Goal: Task Accomplishment & Management: Use online tool/utility

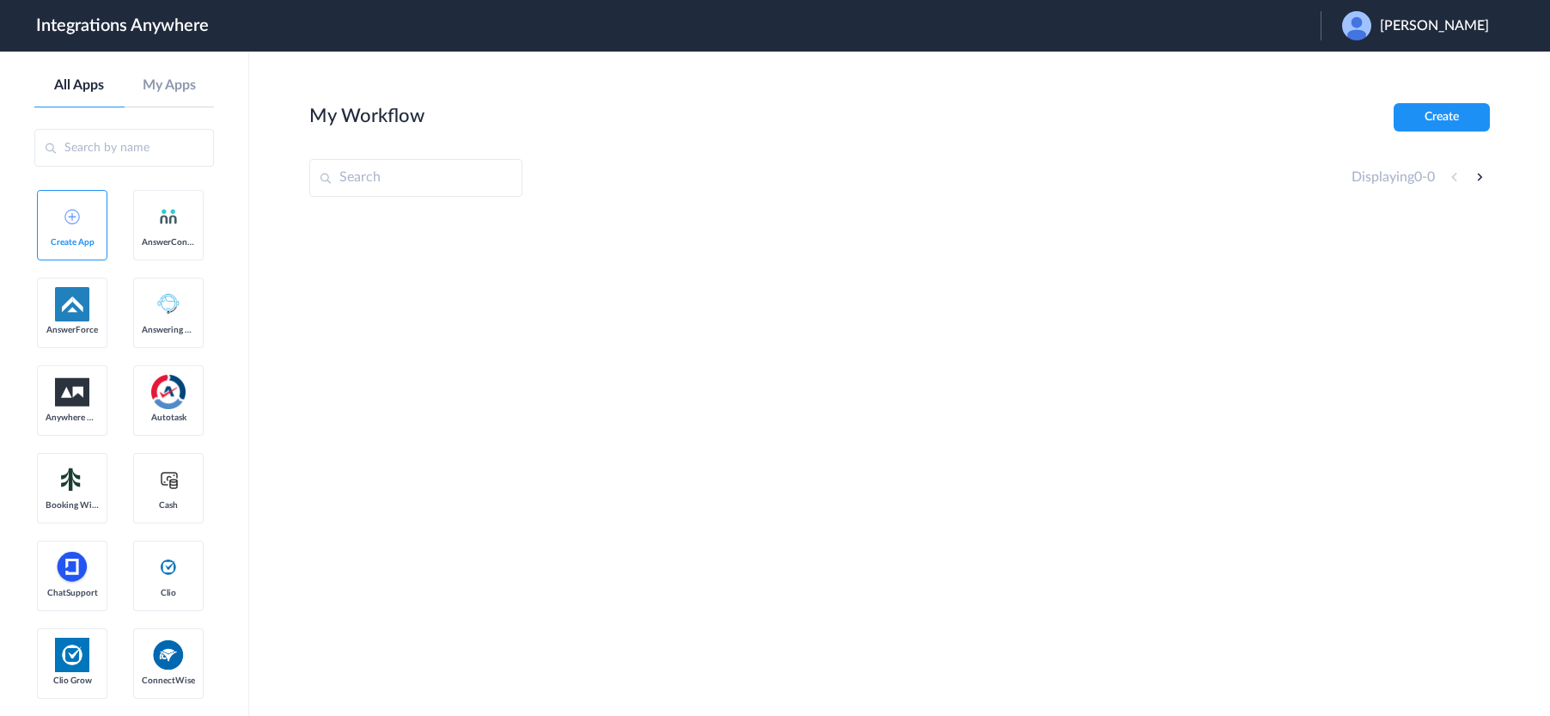
click at [1440, 24] on span "Aaron Parker" at bounding box center [1434, 26] width 109 height 16
click at [1370, 67] on link "Logout" at bounding box center [1352, 70] width 36 height 12
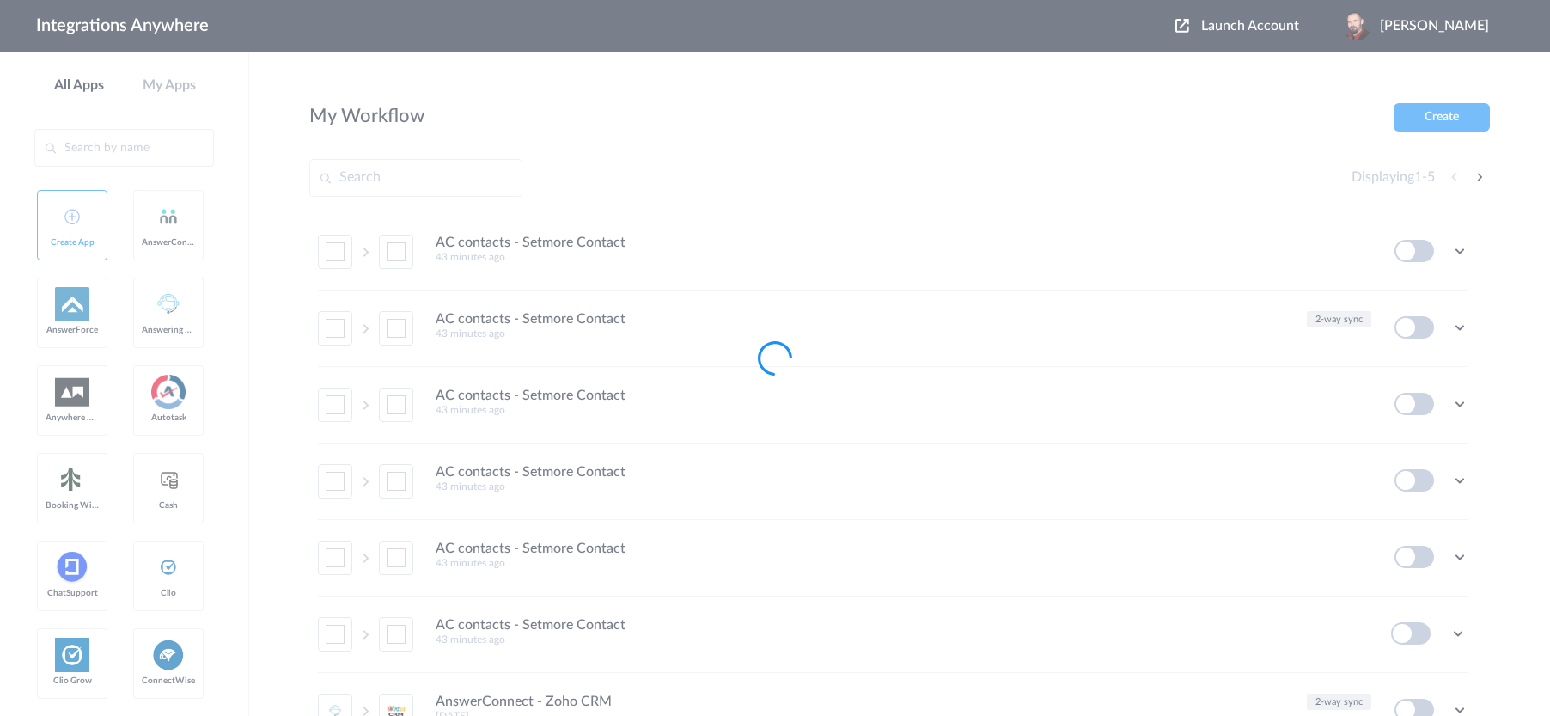
click at [1262, 25] on div at bounding box center [775, 358] width 1550 height 716
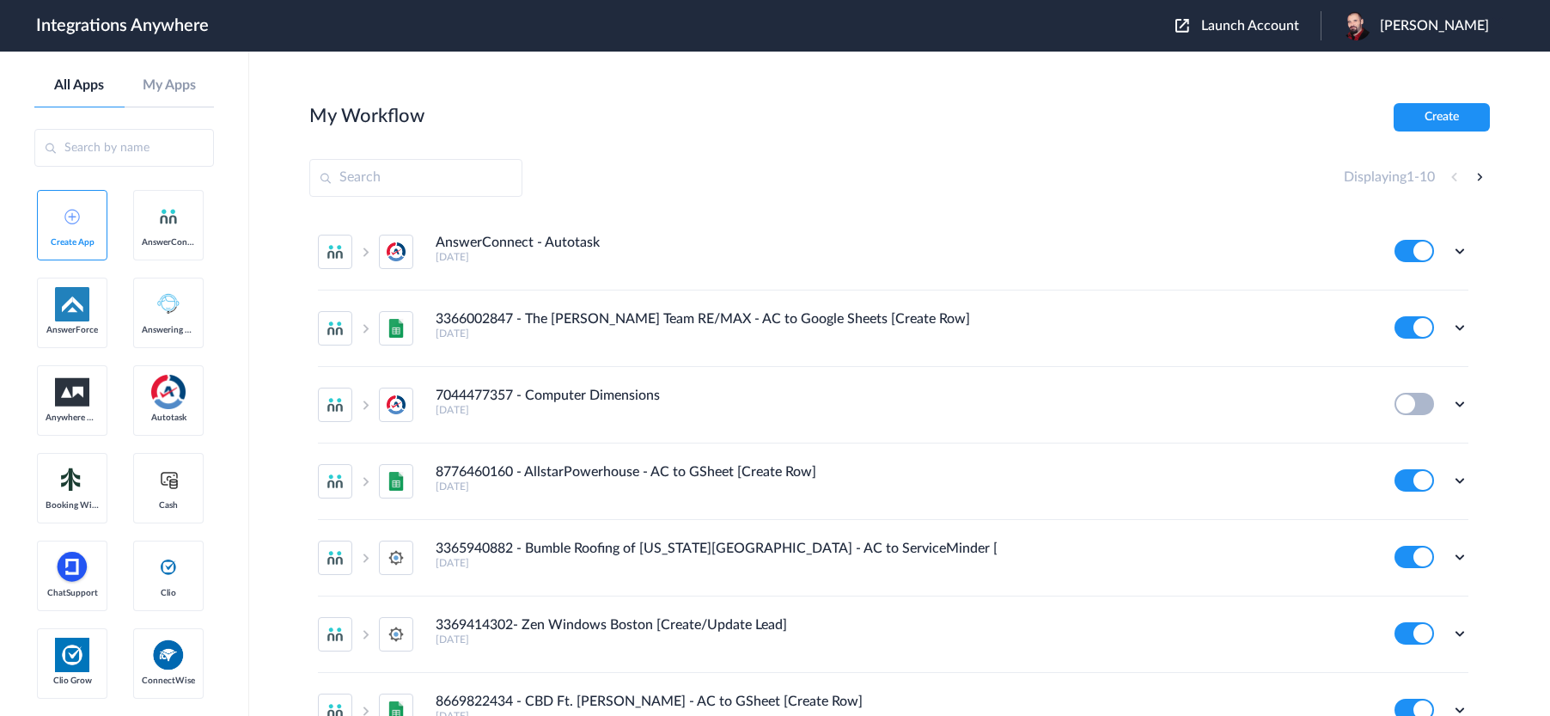
click at [1266, 25] on span "Launch Account" at bounding box center [1251, 26] width 98 height 14
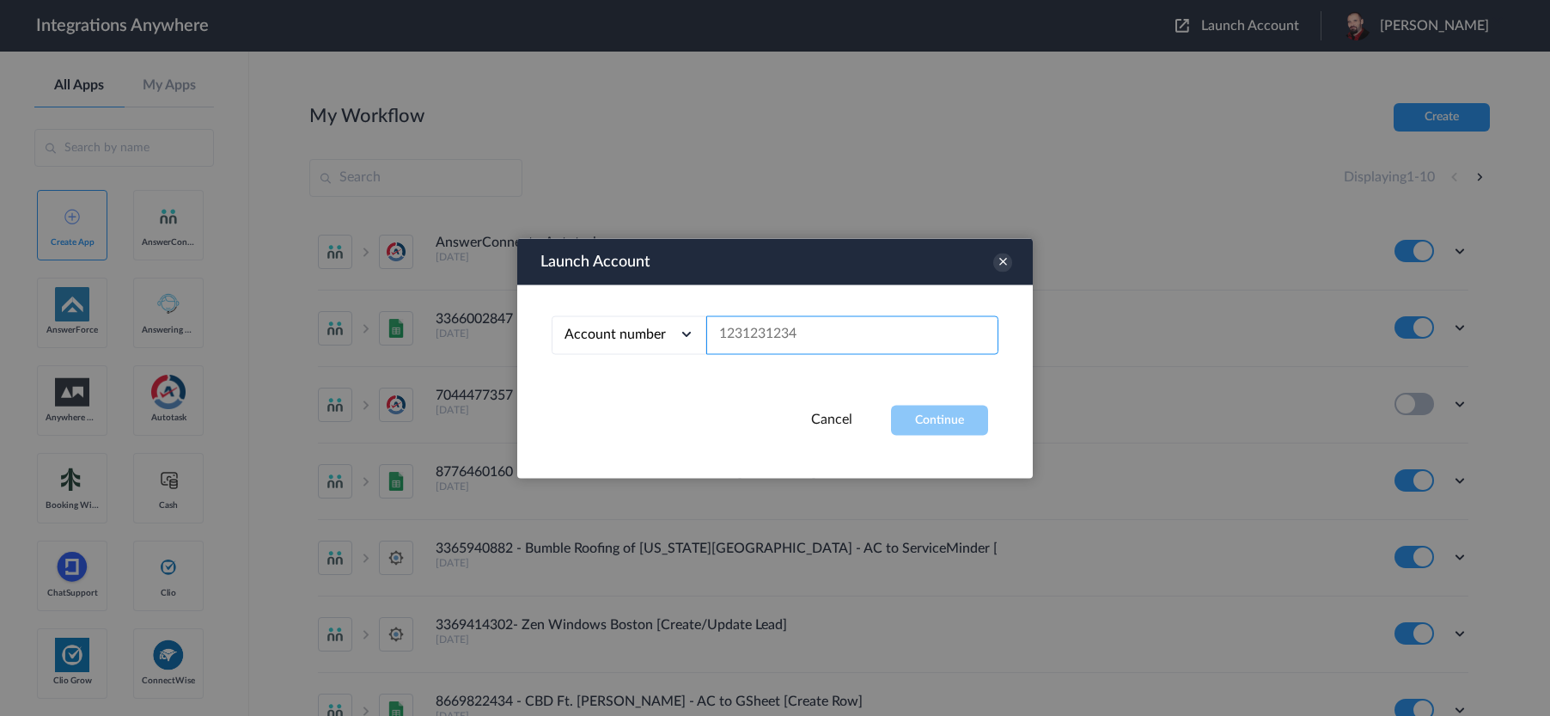
paste input "8189242084"
type input "8189242084"
click at [920, 417] on button "Continue" at bounding box center [939, 420] width 97 height 30
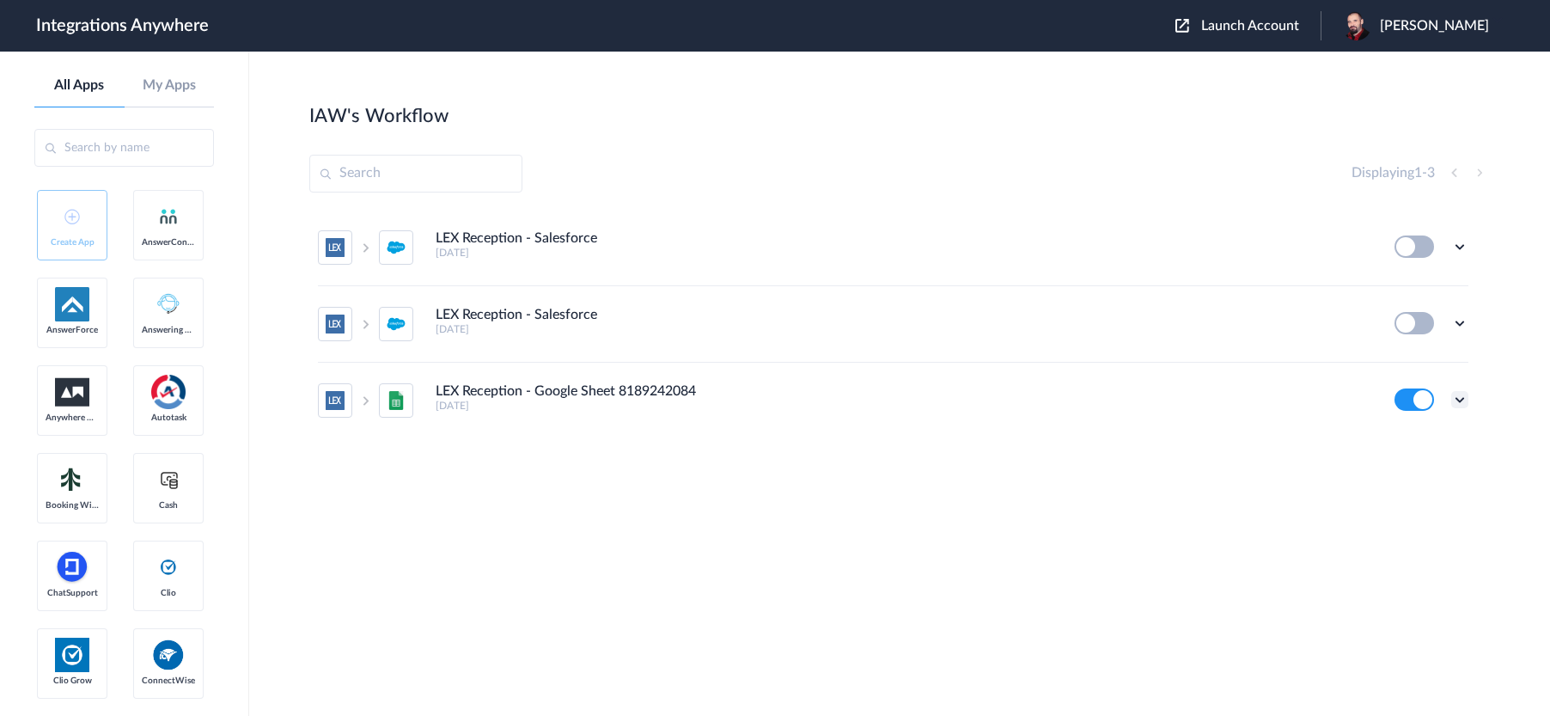
click at [1460, 402] on icon at bounding box center [1460, 399] width 17 height 17
click at [1404, 294] on link "Edit" at bounding box center [1390, 294] width 41 height 12
click at [1463, 398] on icon at bounding box center [1460, 399] width 17 height 17
click at [1410, 297] on link "Edit" at bounding box center [1390, 294] width 41 height 12
click at [1462, 398] on icon at bounding box center [1460, 399] width 17 height 17
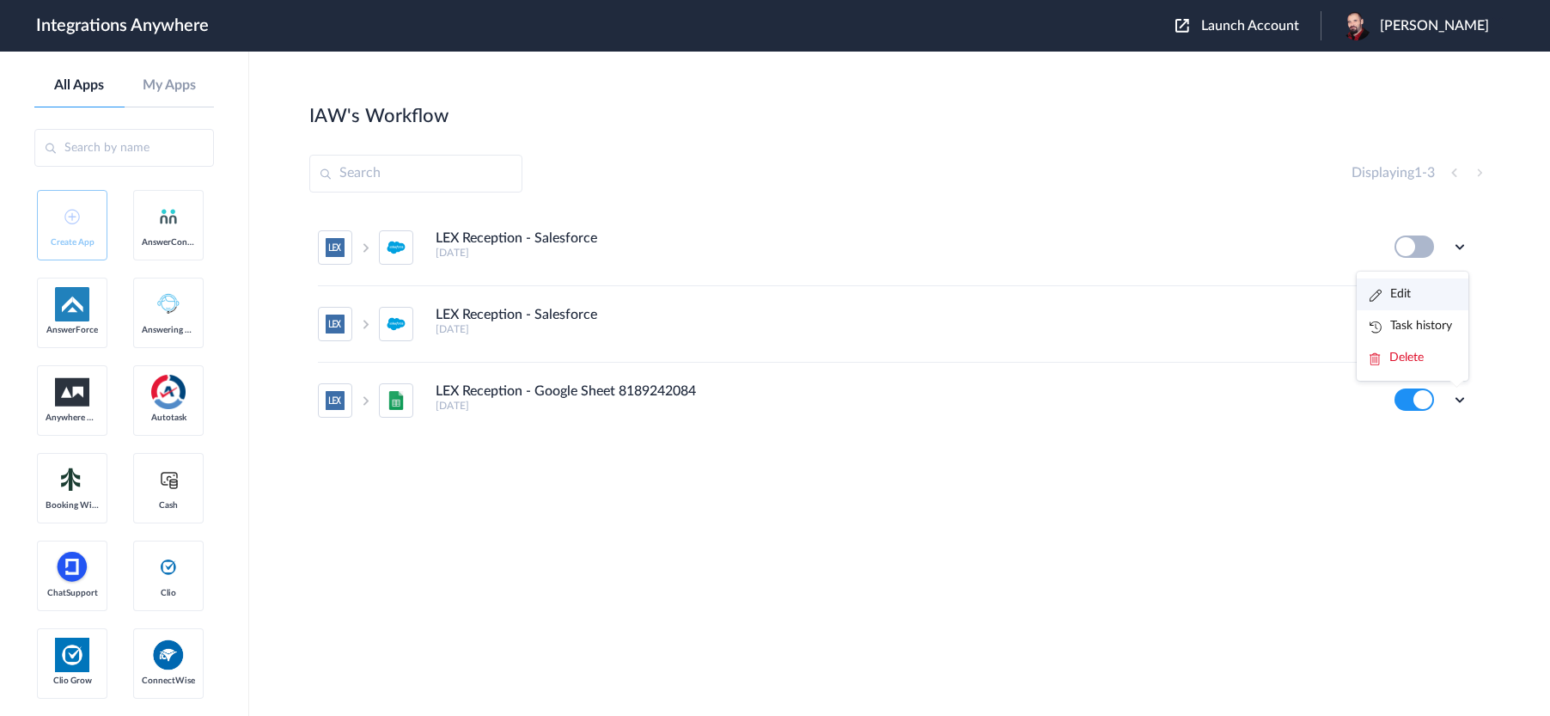
click at [1405, 299] on link "Edit" at bounding box center [1390, 294] width 41 height 12
click at [1465, 401] on icon at bounding box center [1460, 399] width 17 height 17
click at [1432, 331] on link "Task history" at bounding box center [1411, 326] width 83 height 12
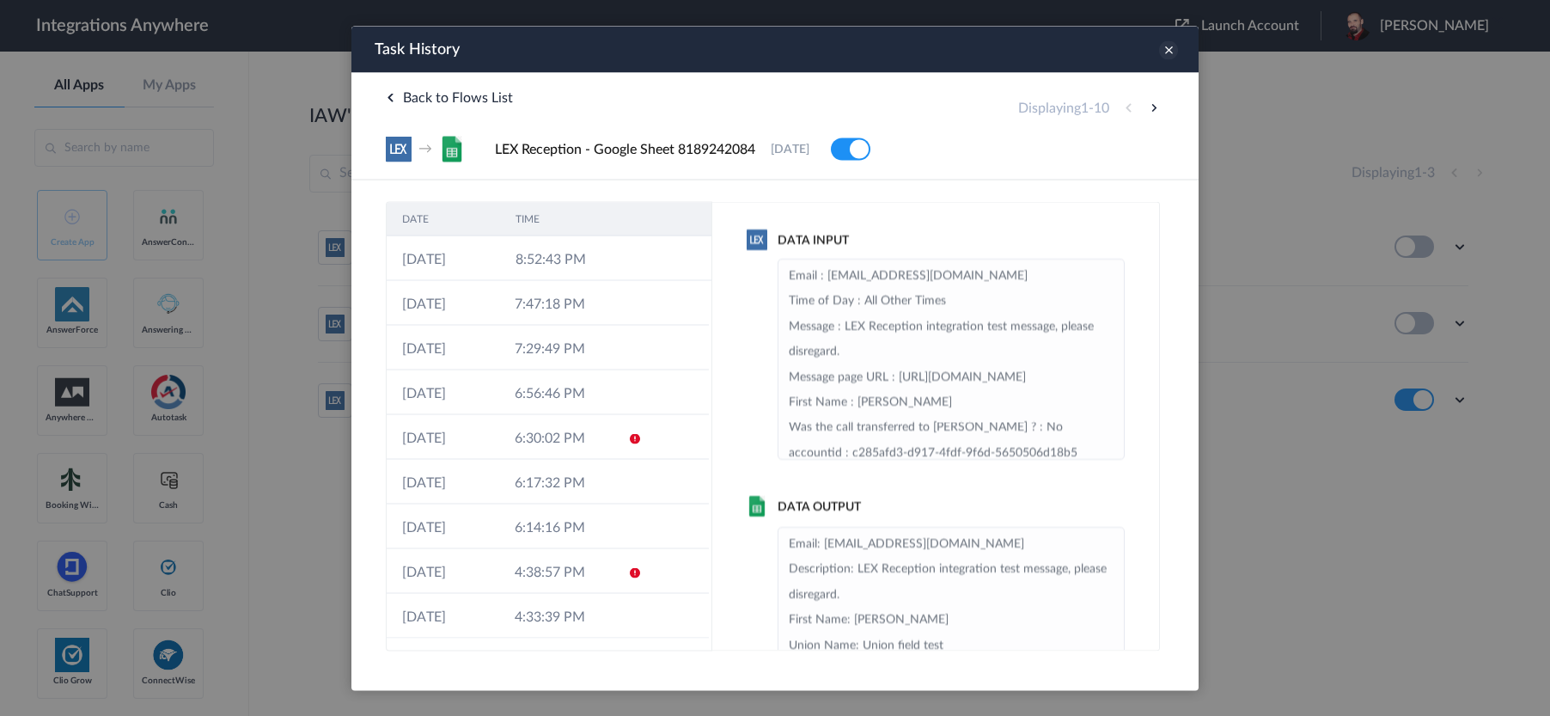
click at [1169, 51] on icon at bounding box center [1168, 49] width 19 height 19
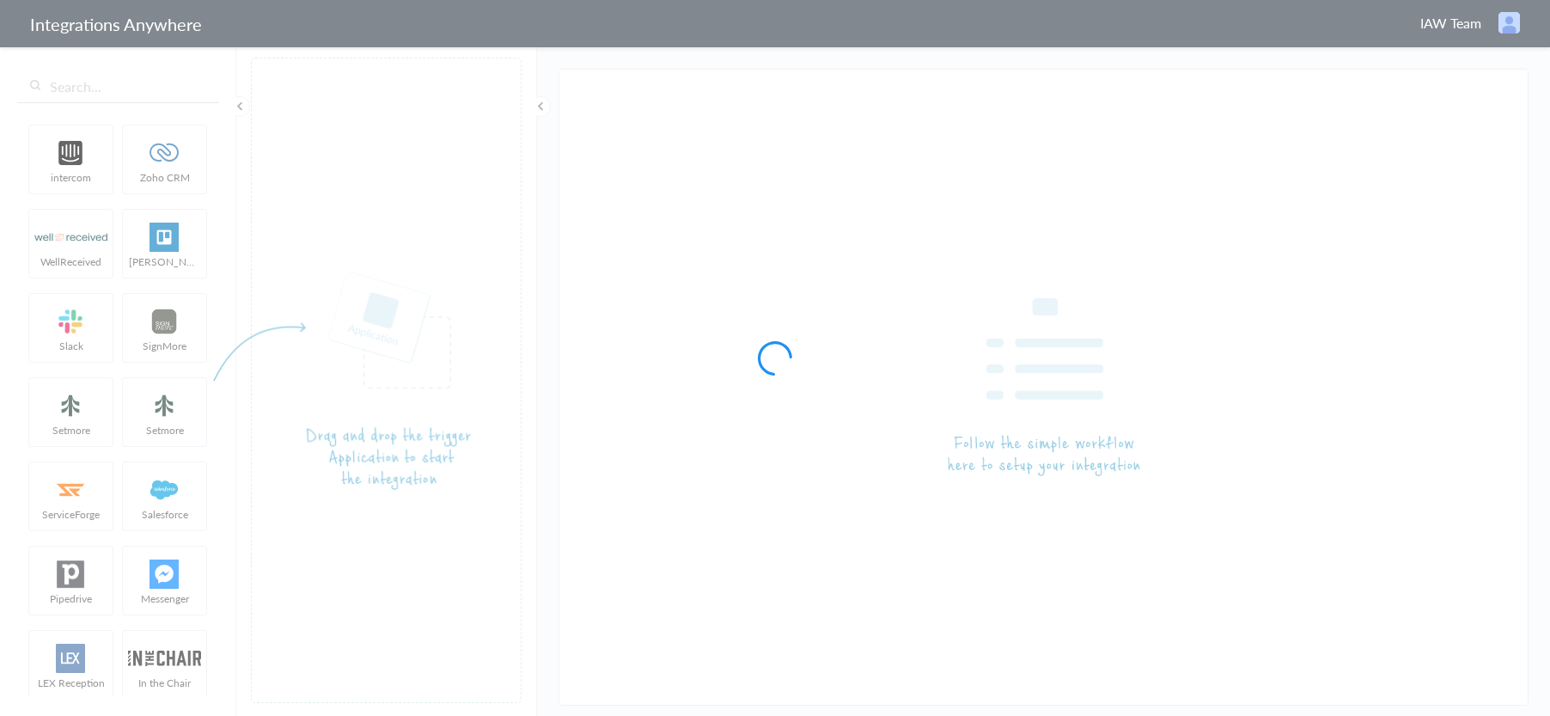
type input "LEX Reception - Google Sheet 8189242084"
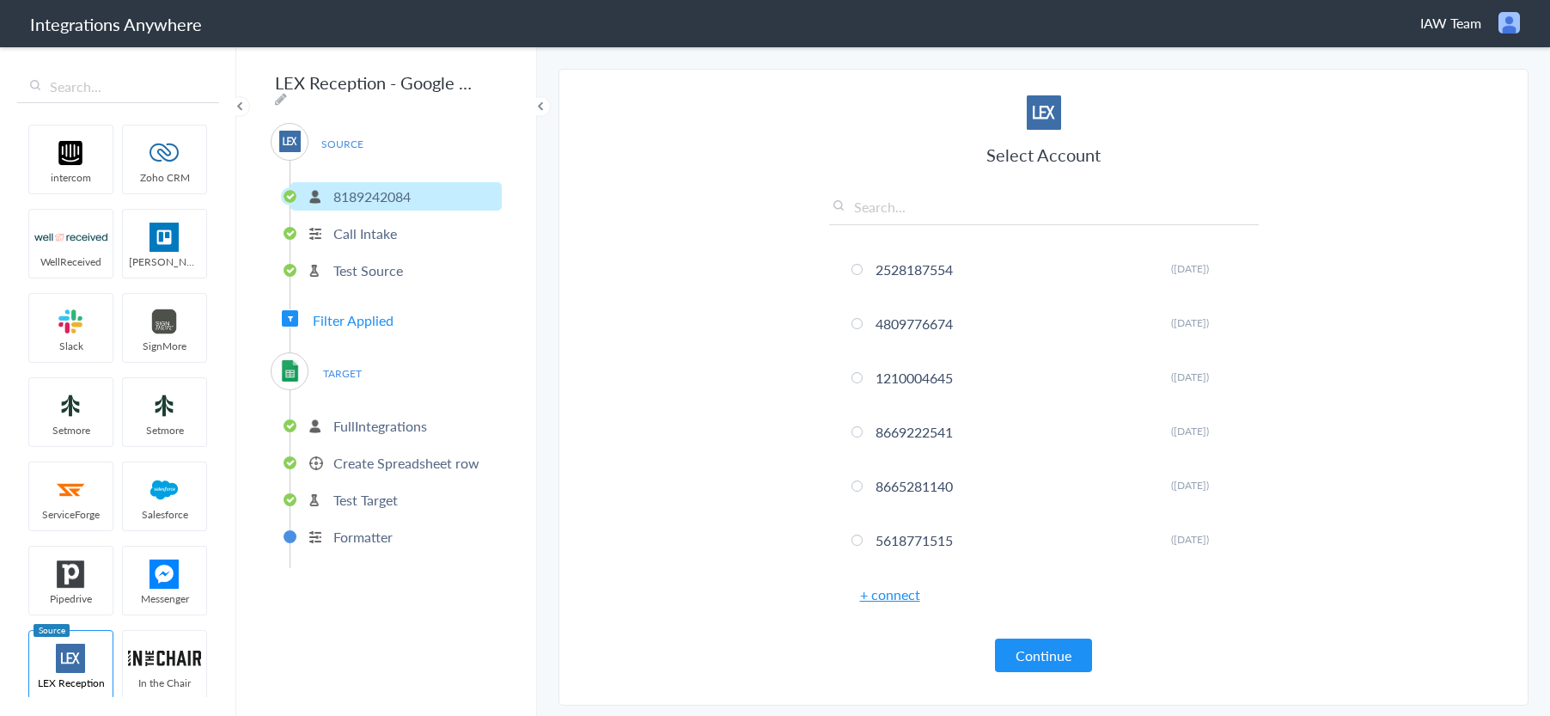
click at [370, 461] on p "Create Spreadsheet row" at bounding box center [406, 463] width 146 height 20
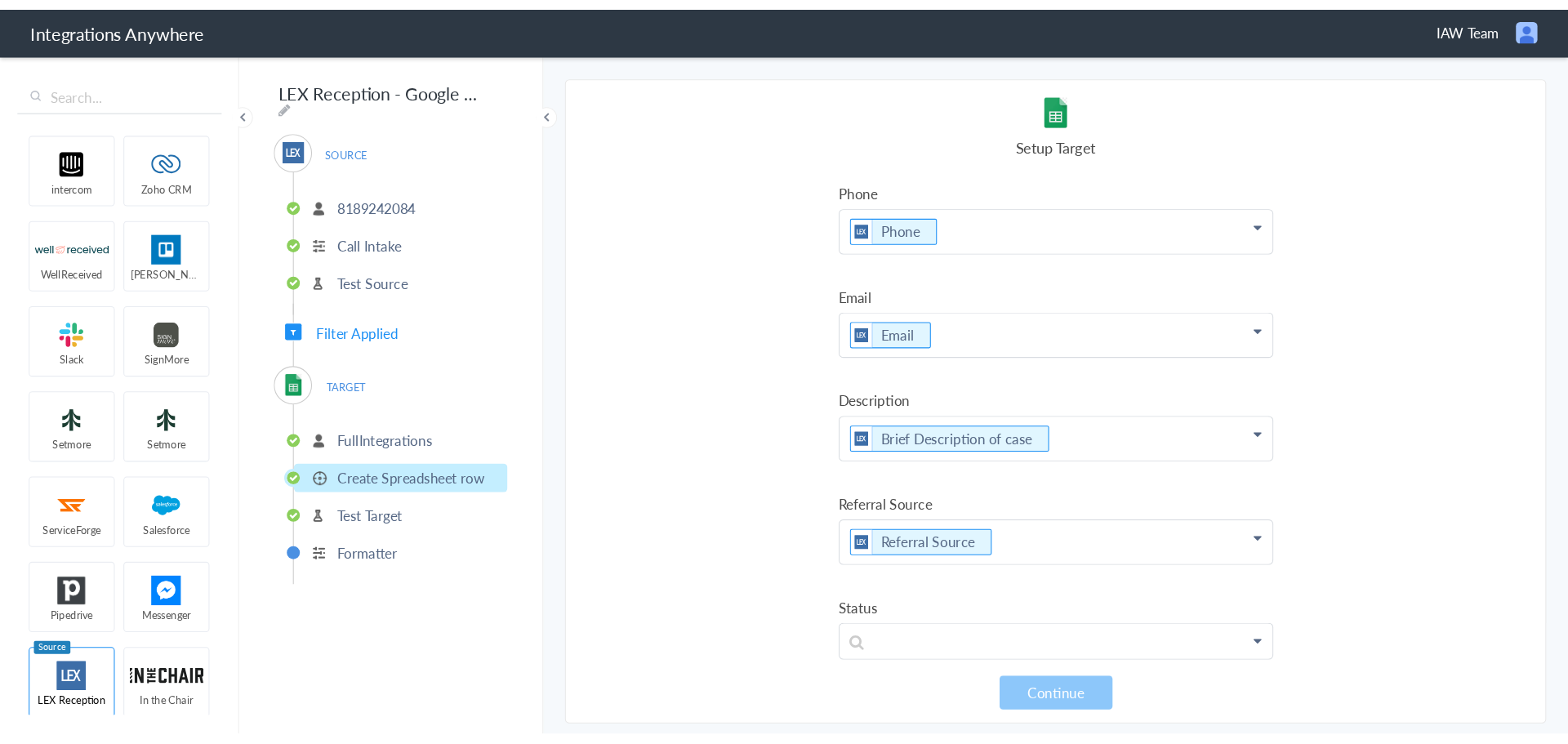
scroll to position [512, 0]
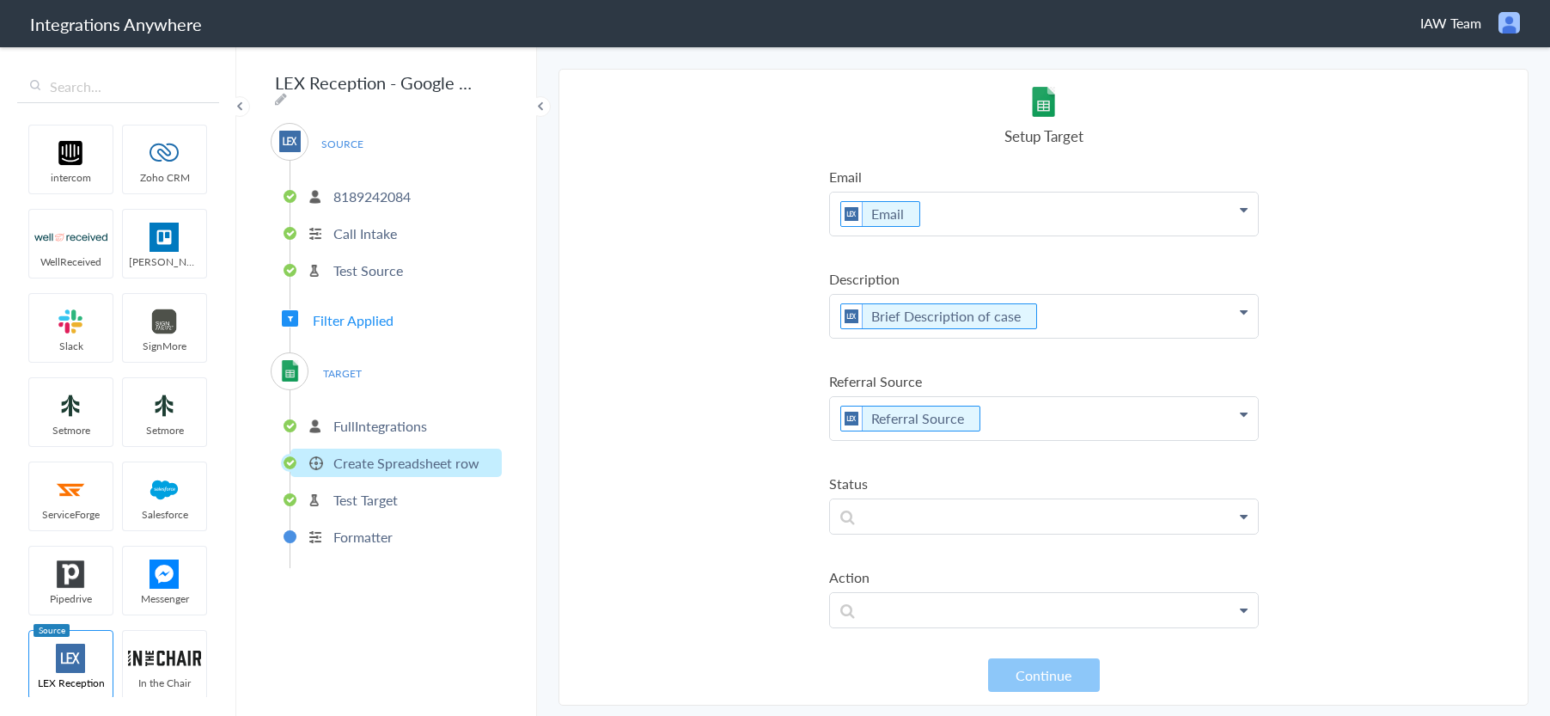
click at [352, 310] on span "Filter Applied" at bounding box center [353, 320] width 81 height 20
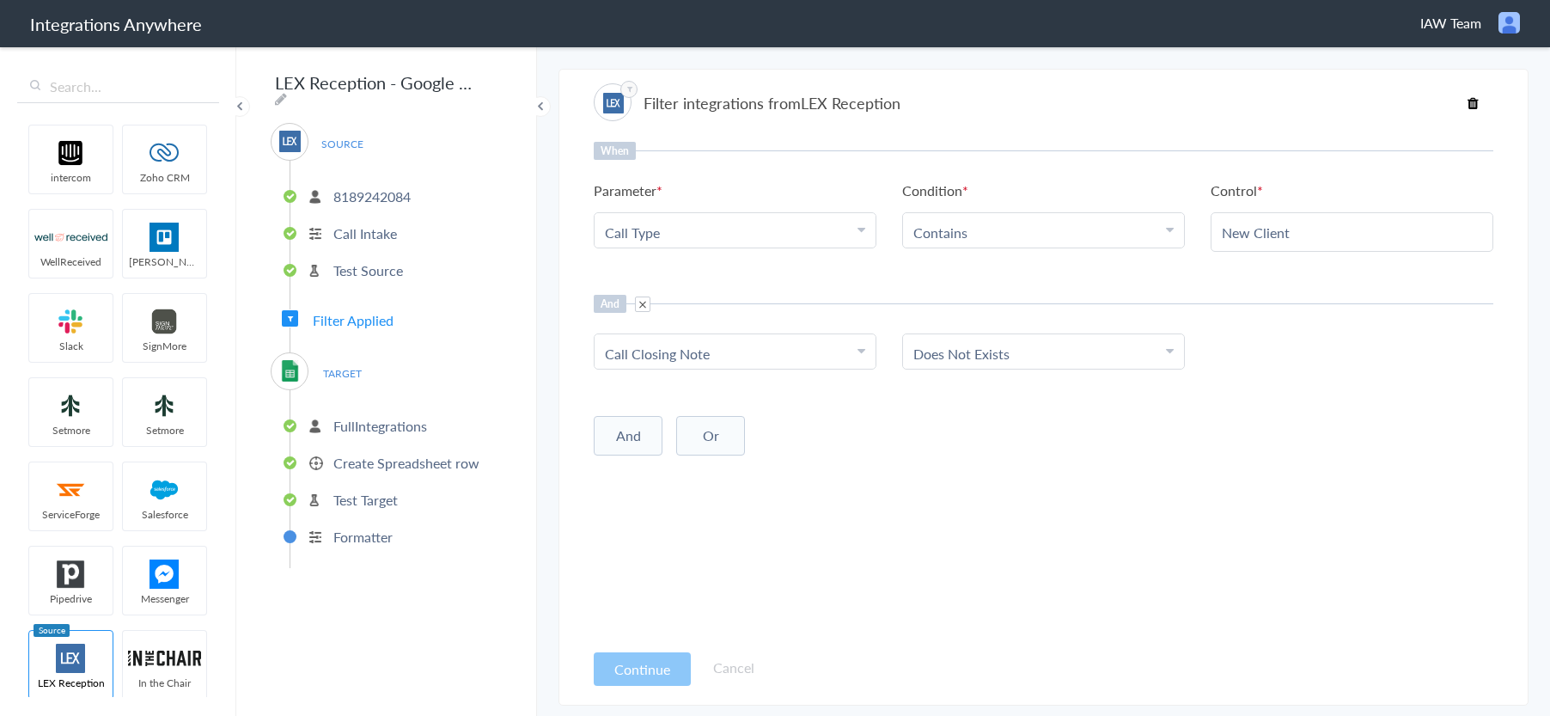
click at [372, 460] on p "Create Spreadsheet row" at bounding box center [406, 463] width 146 height 20
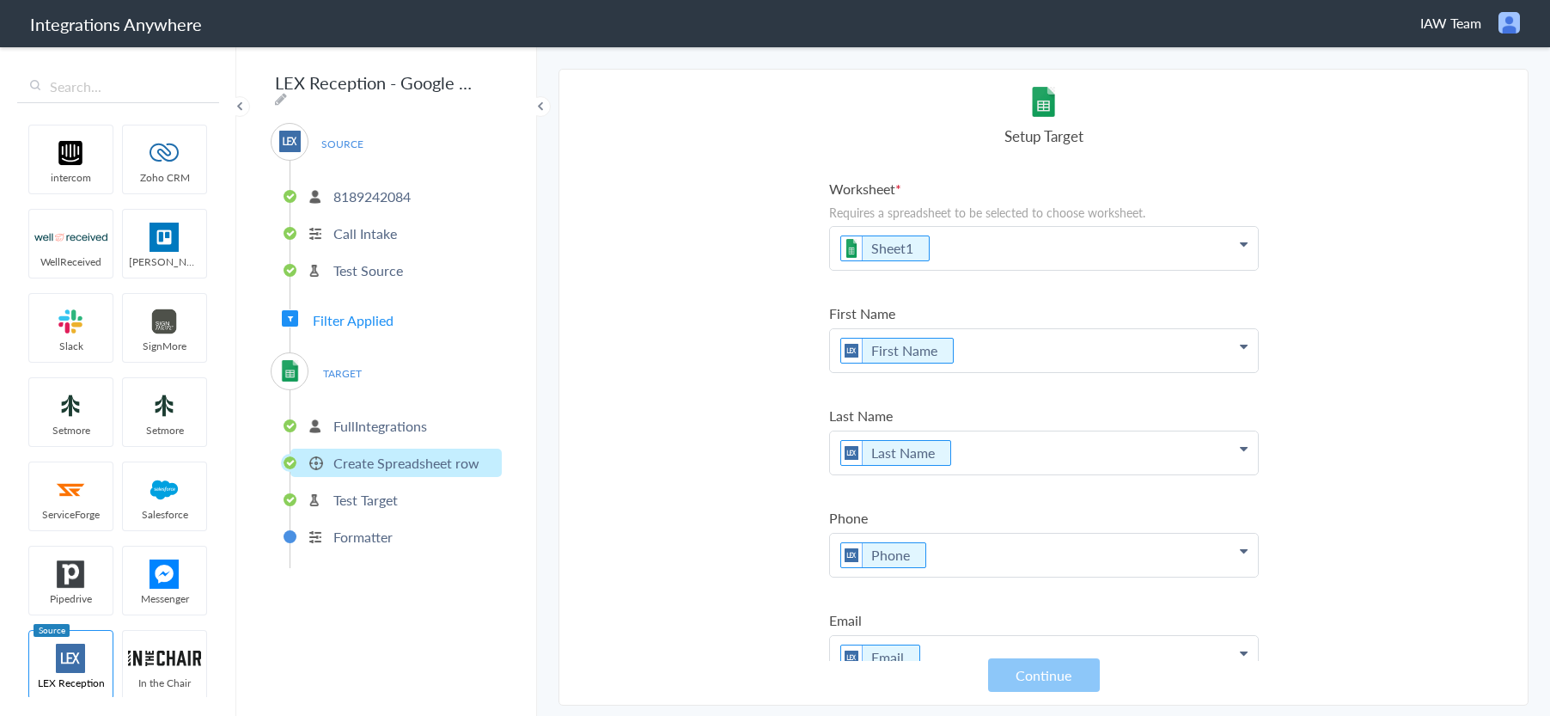
scroll to position [0, 0]
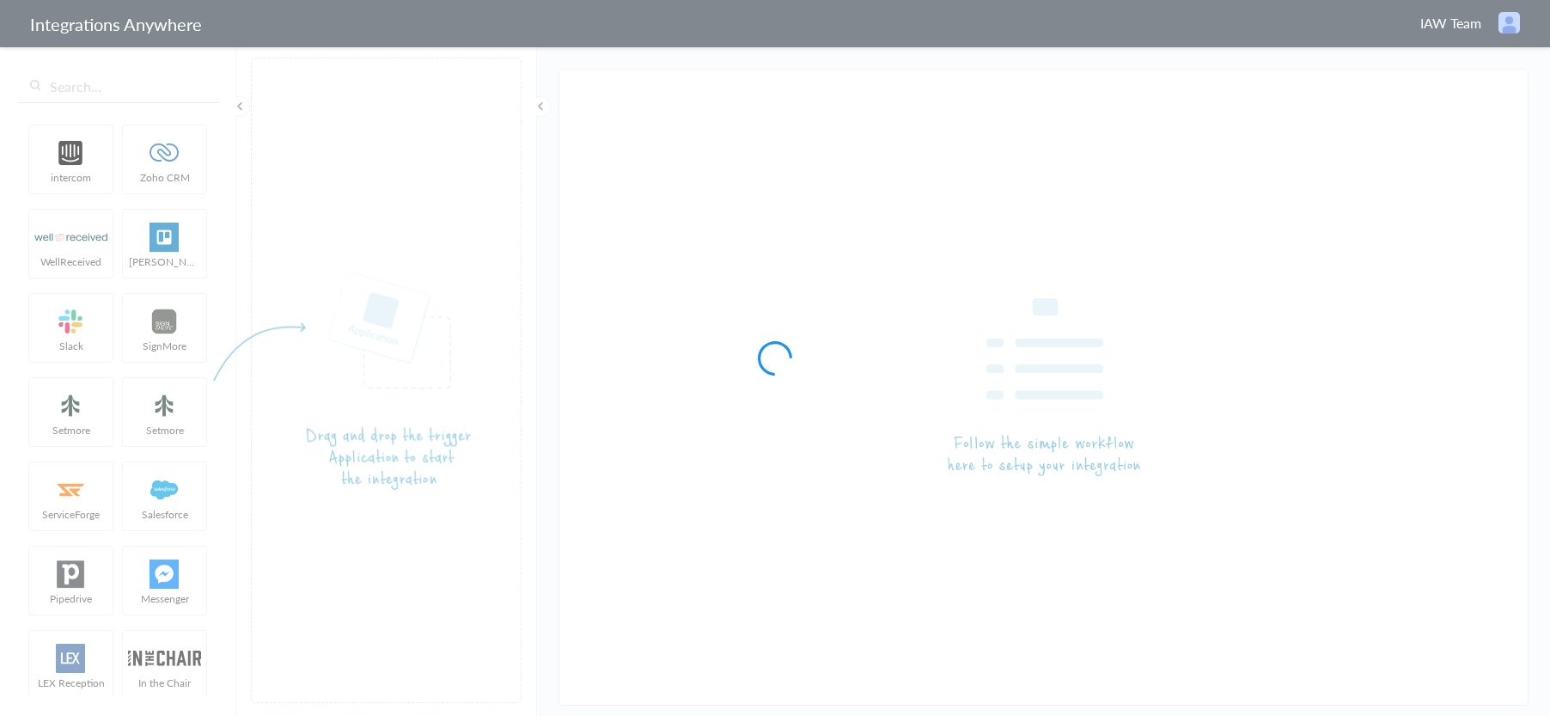
type input "LEX Reception - Google Sheet 8189242084"
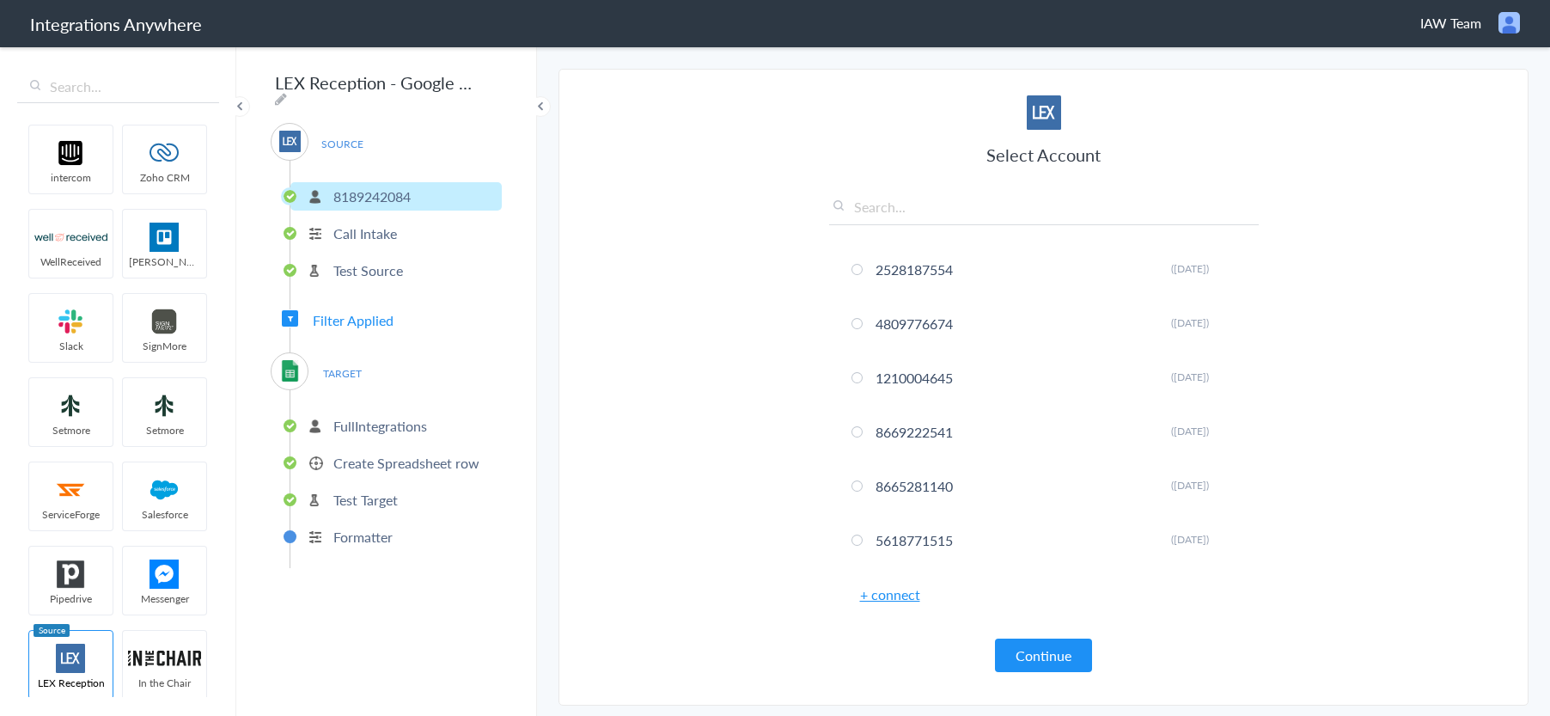
click at [382, 459] on p "Create Spreadsheet row" at bounding box center [406, 463] width 146 height 20
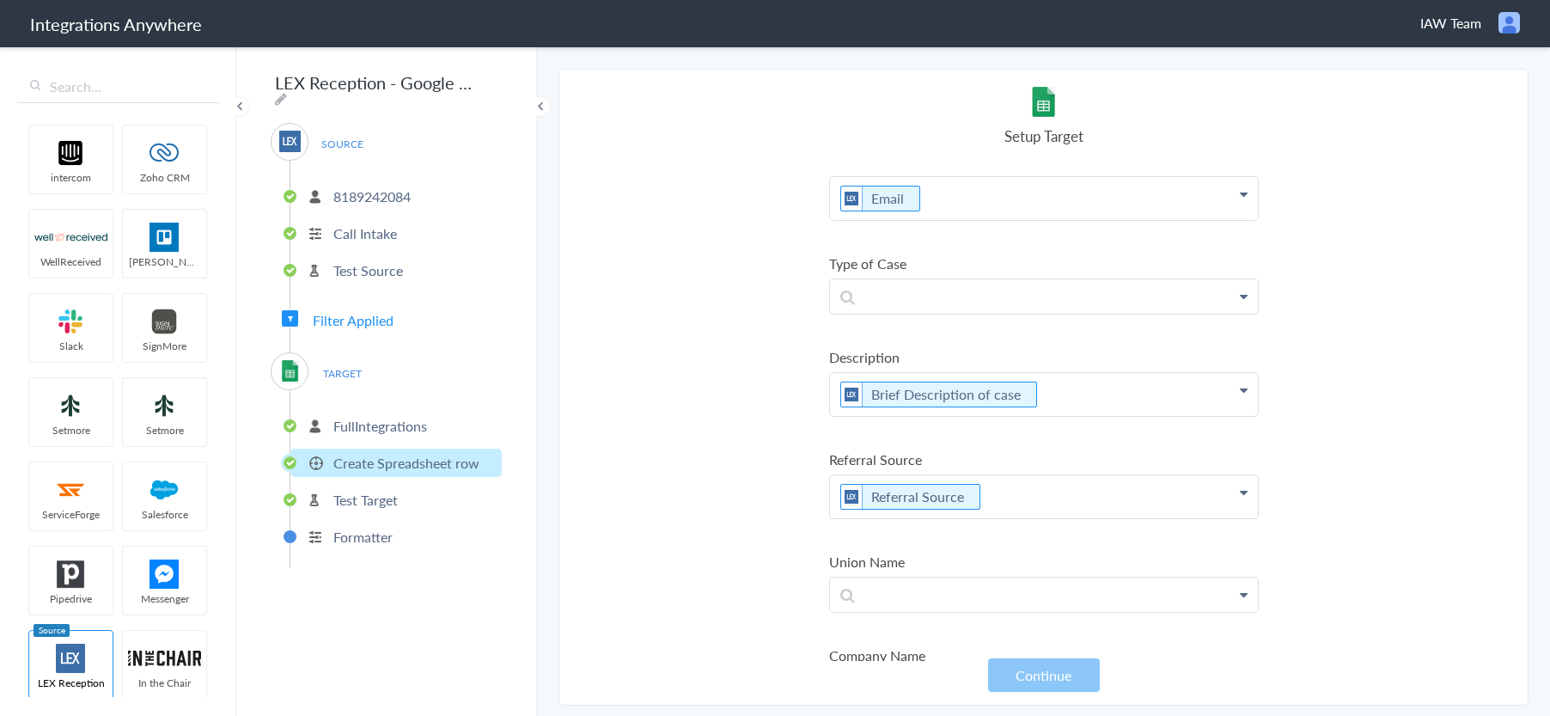
scroll to position [516, 0]
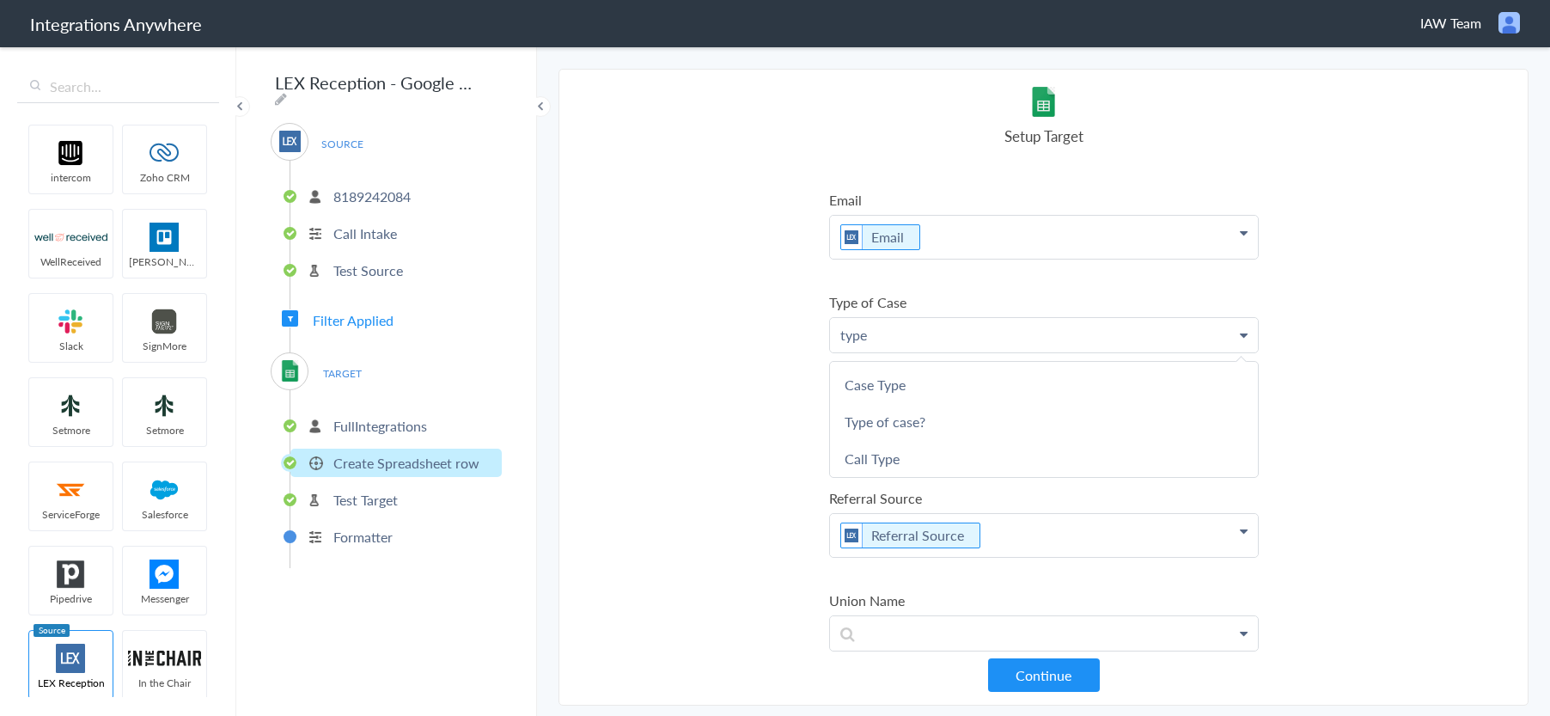
click at [0, 0] on link "Type of case?" at bounding box center [0, 0] width 0 height 0
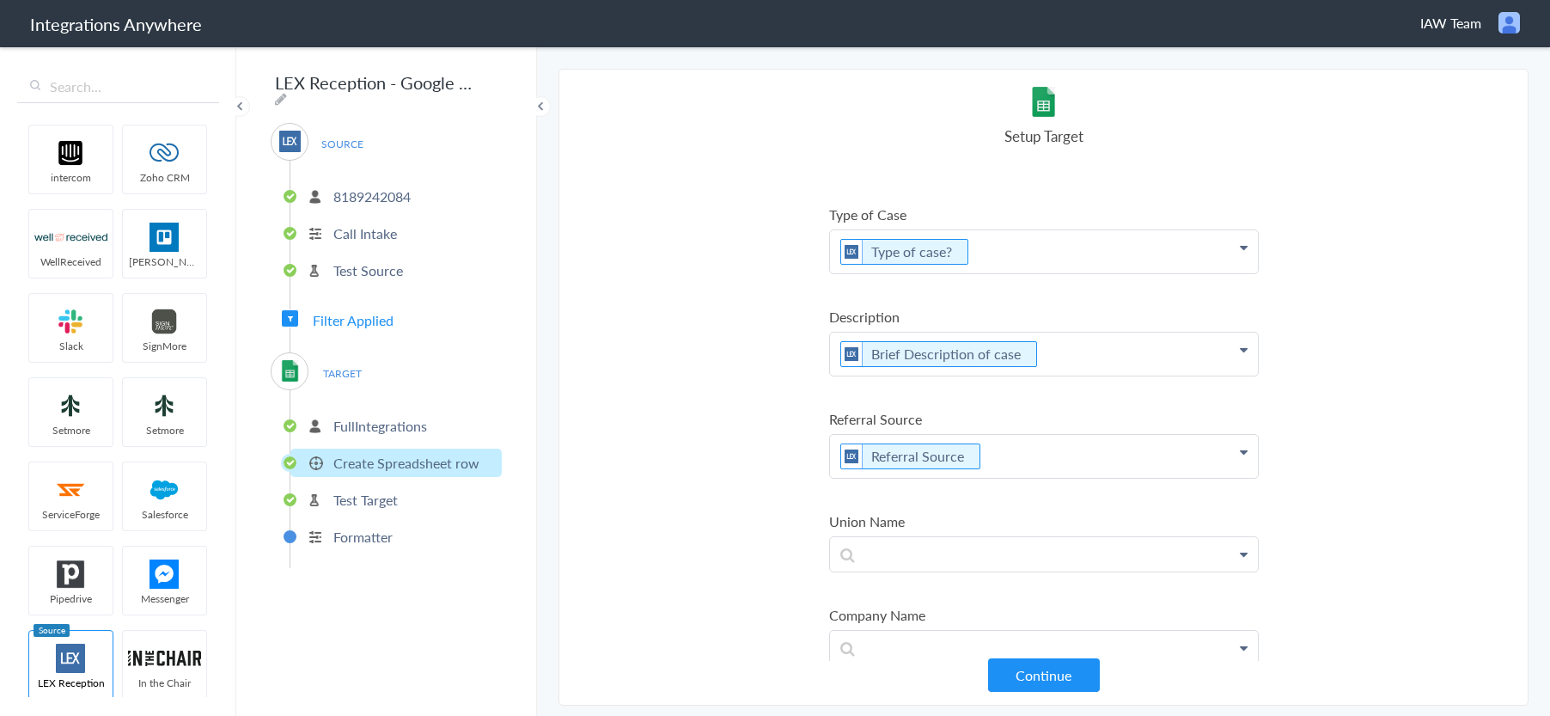
scroll to position [688, 0]
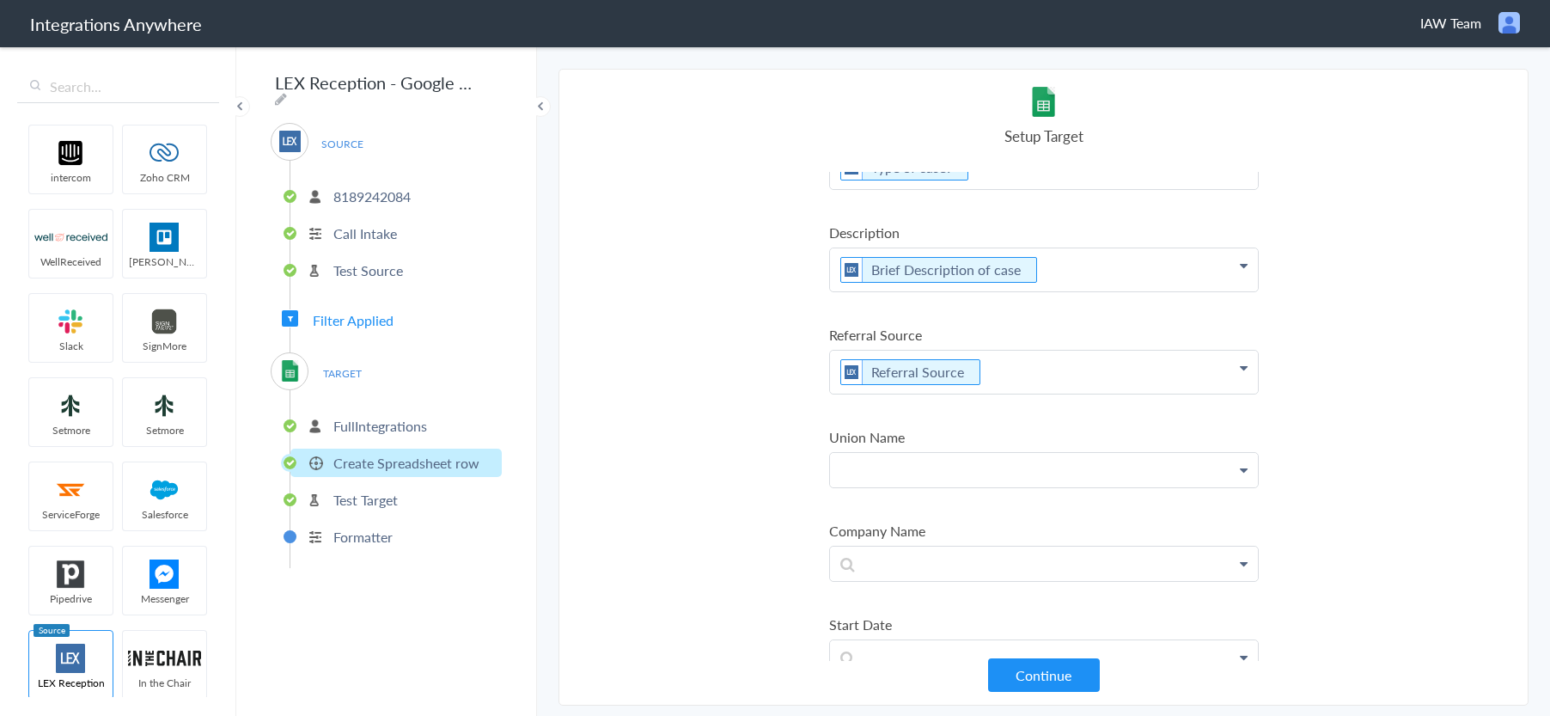
click at [0, 0] on link "Union name" at bounding box center [0, 0] width 0 height 0
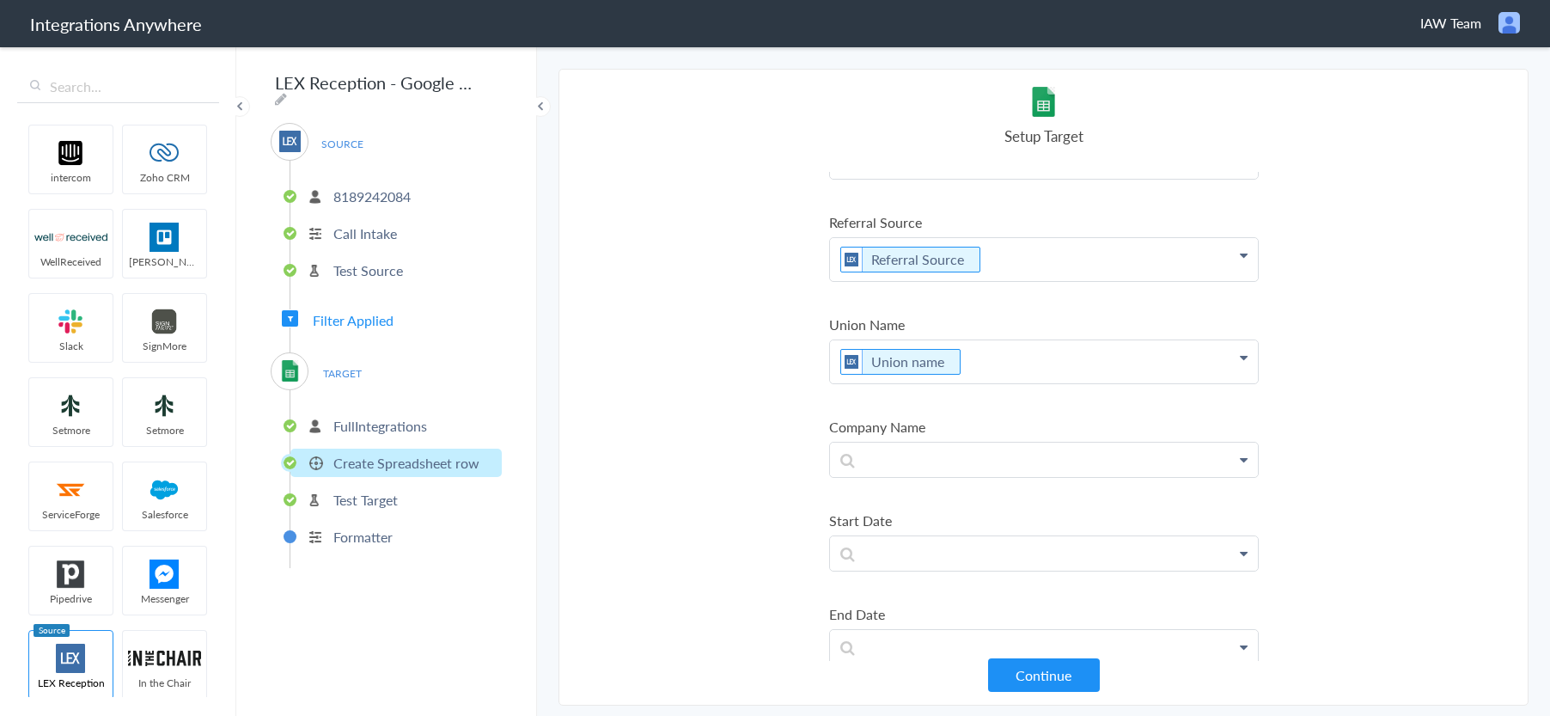
scroll to position [945, 0]
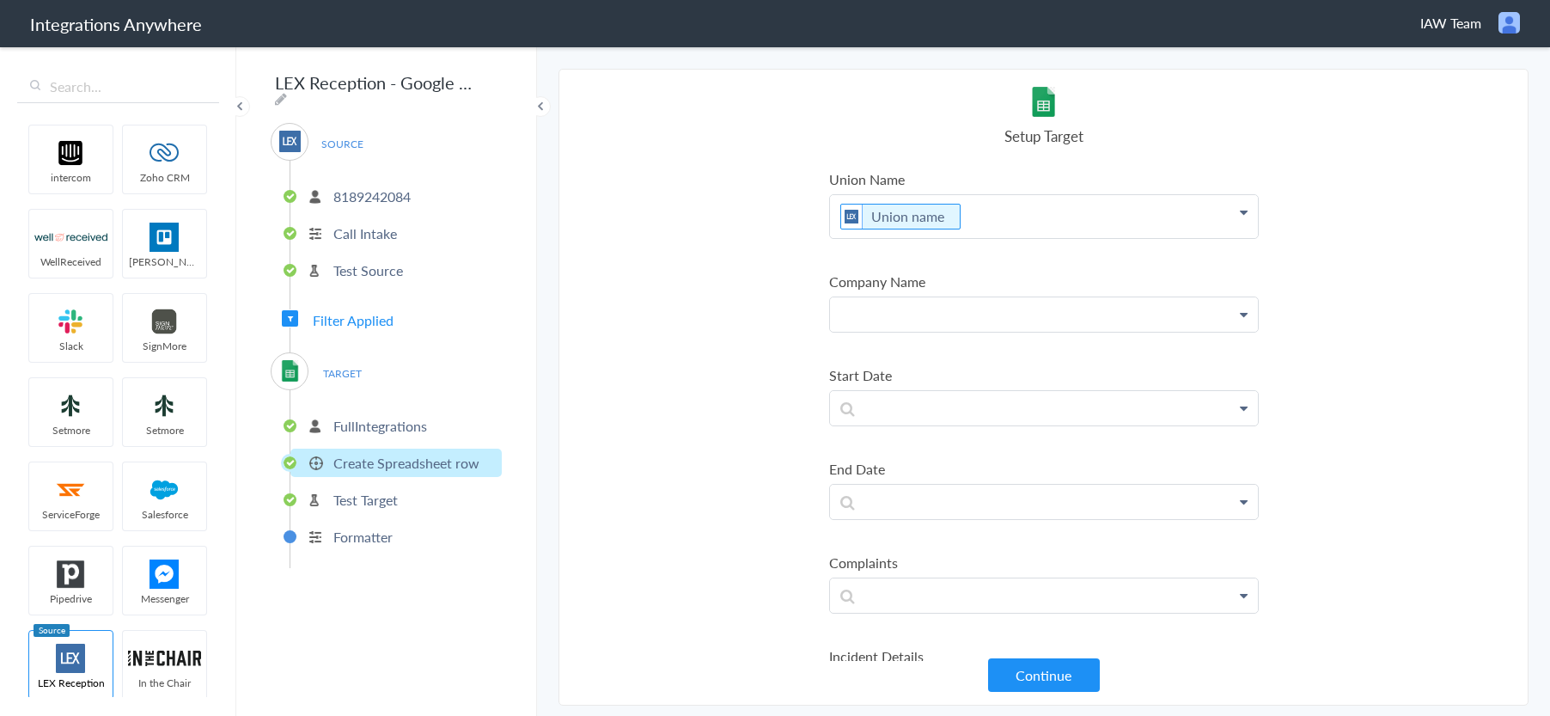
click at [0, 0] on link "Company Name" at bounding box center [0, 0] width 0 height 0
click at [647, 400] on section "Select Account 2528187554 Rename Delete (2 years ago) 4809776674 Rename Delete …" at bounding box center [1044, 387] width 970 height 637
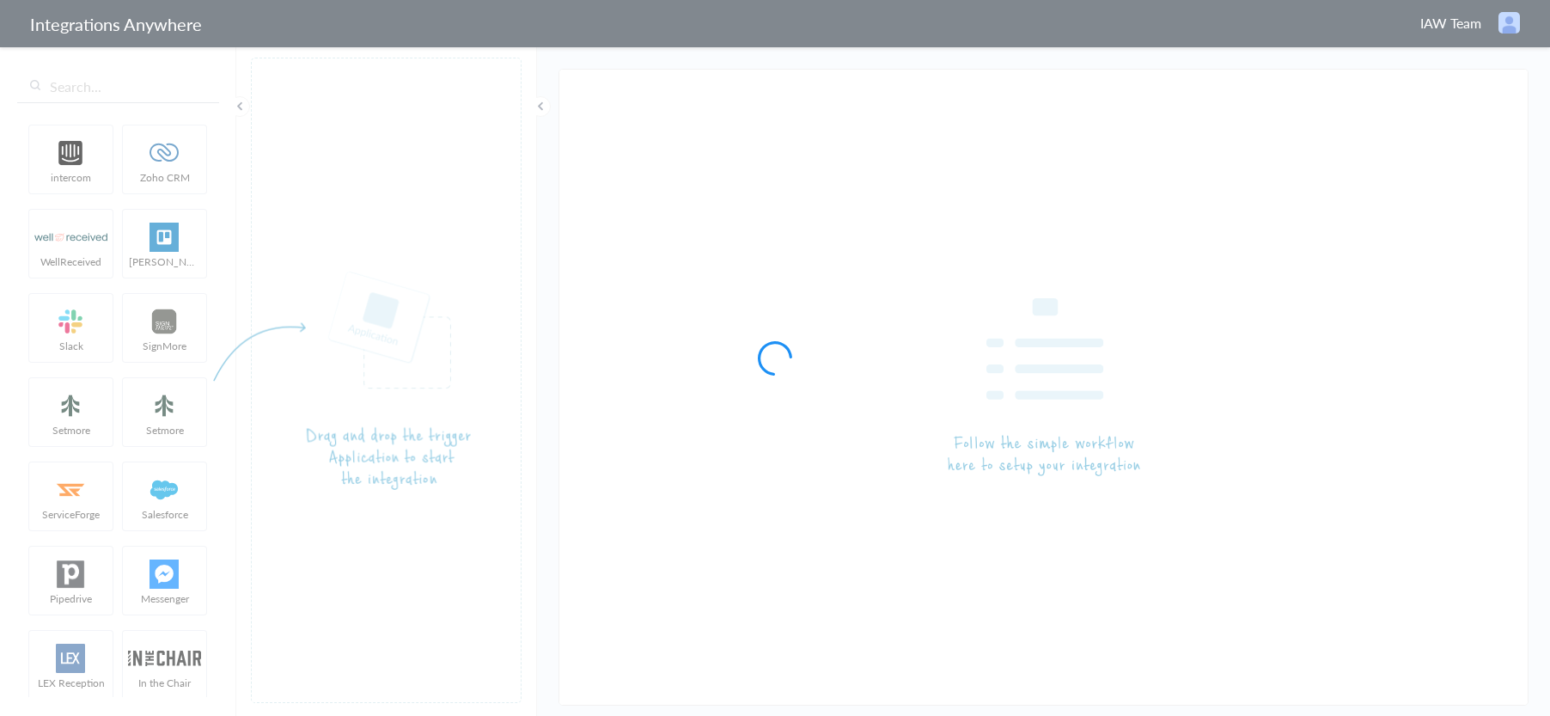
type input "LEX Reception - Google Sheet 8189242084"
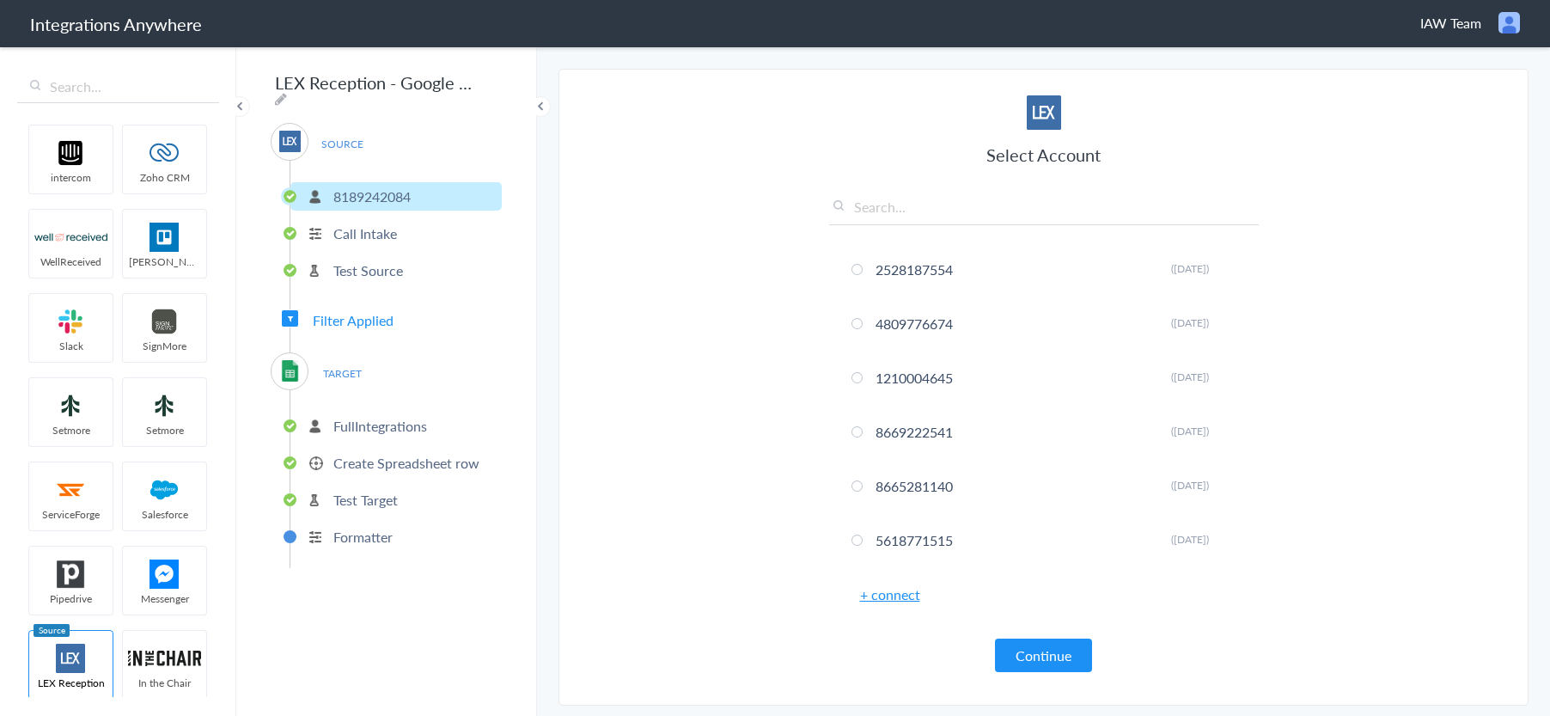
click at [376, 455] on p "Create Spreadsheet row" at bounding box center [406, 463] width 146 height 20
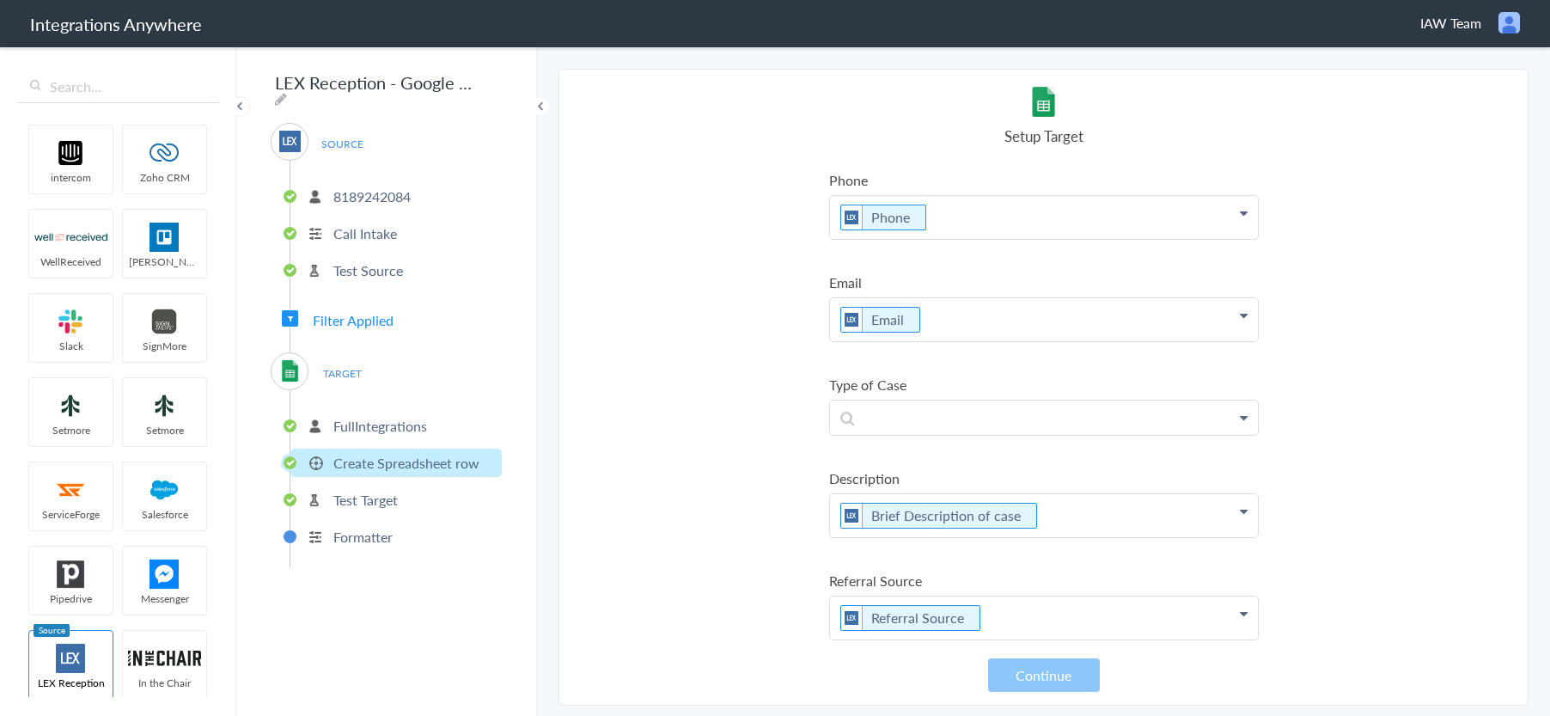
scroll to position [516, 0]
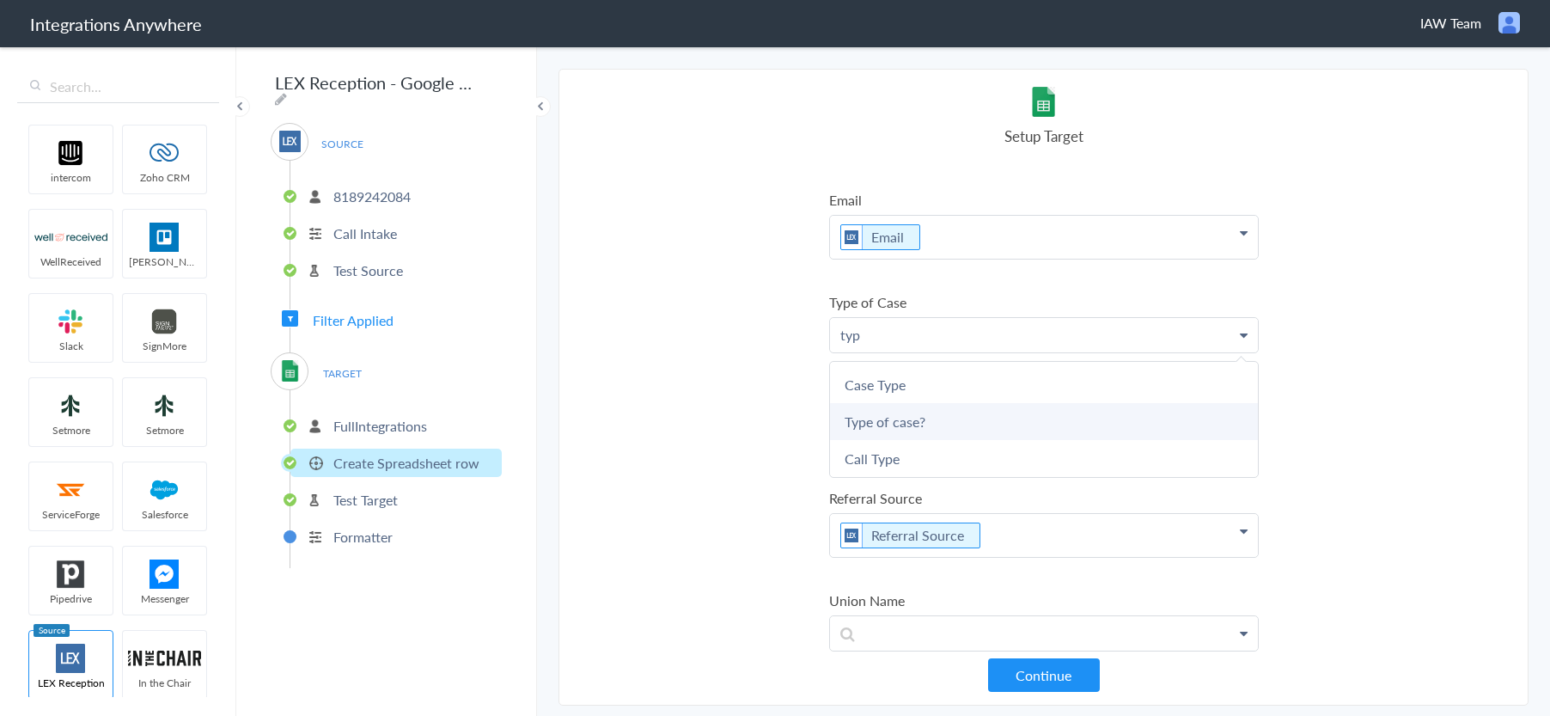
click at [0, 0] on link "Type of case?" at bounding box center [0, 0] width 0 height 0
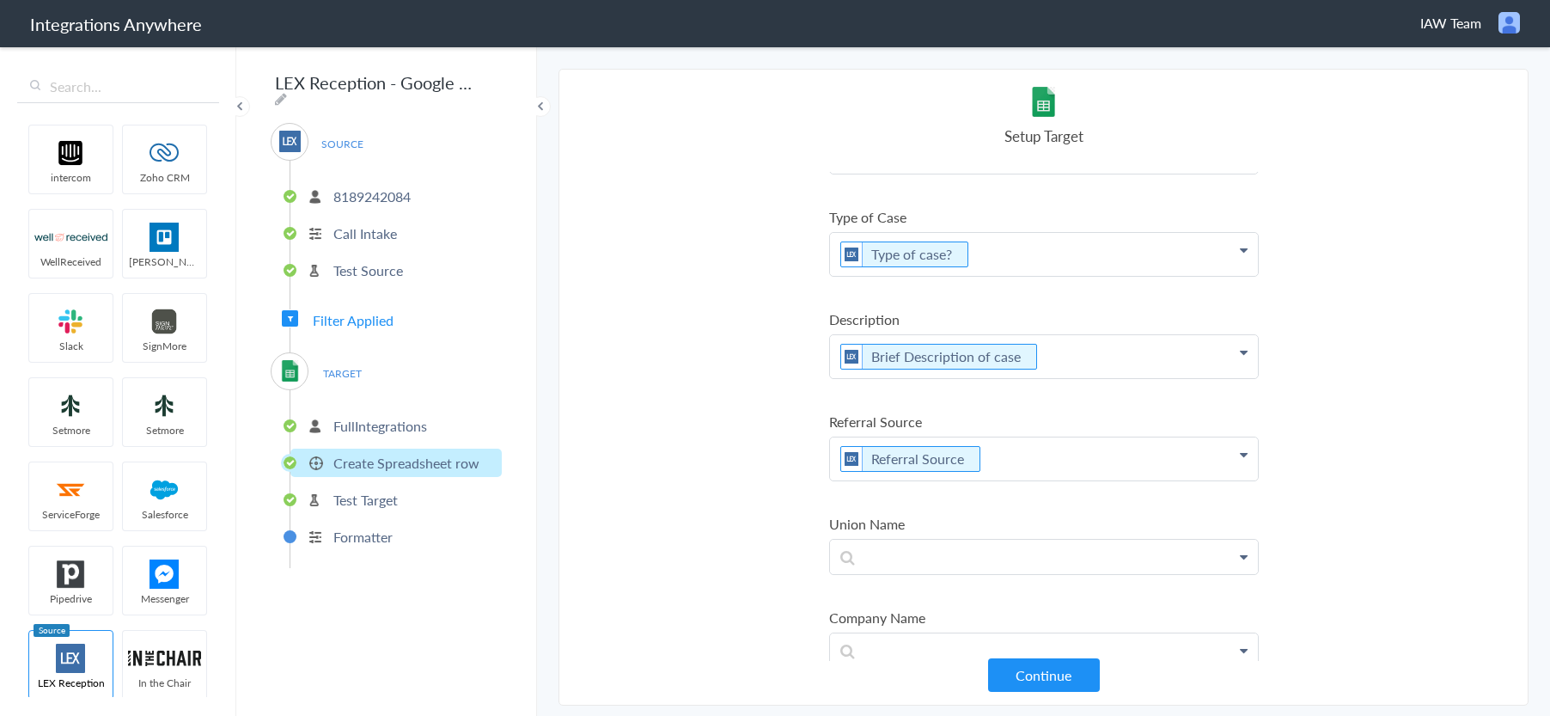
scroll to position [602, 0]
click at [0, 0] on link "Union Name" at bounding box center [0, 0] width 0 height 0
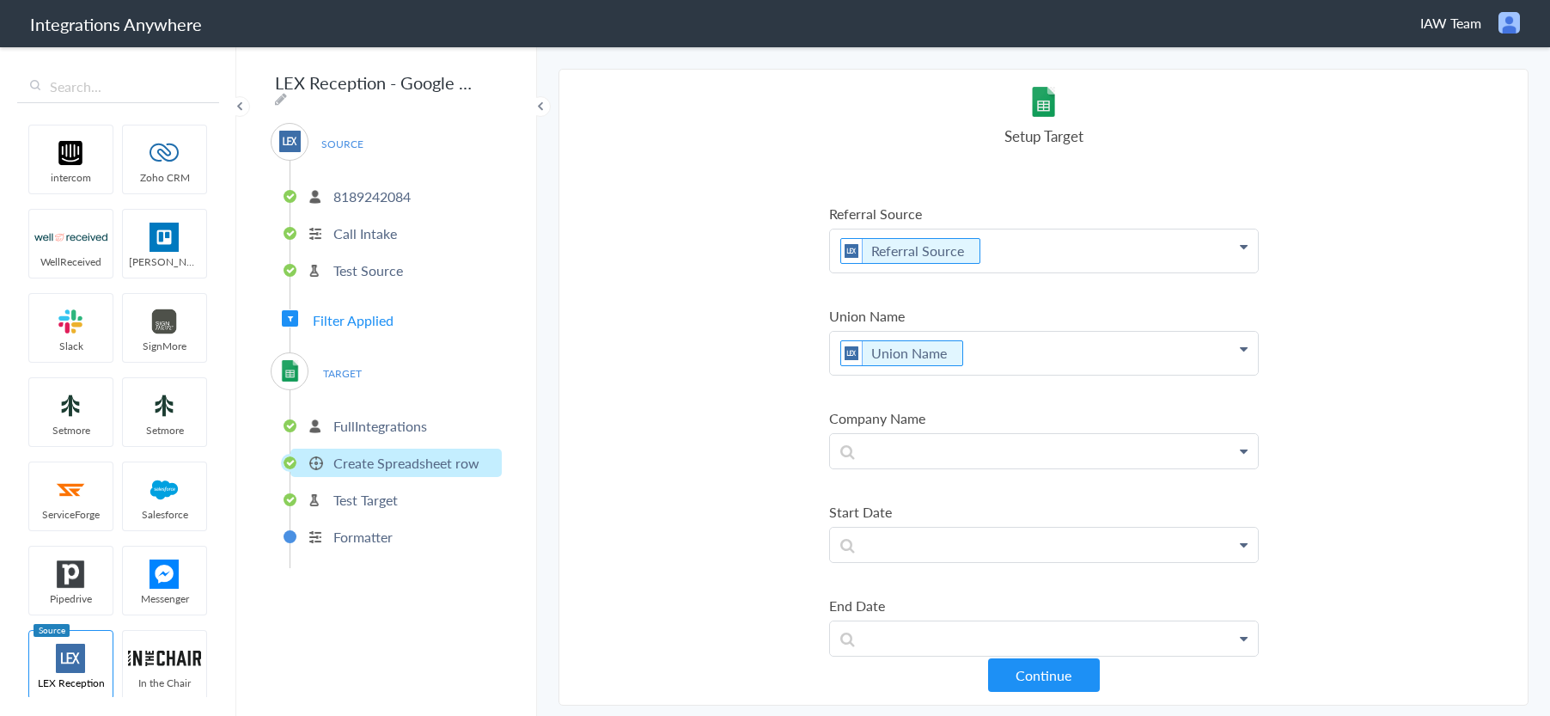
scroll to position [859, 0]
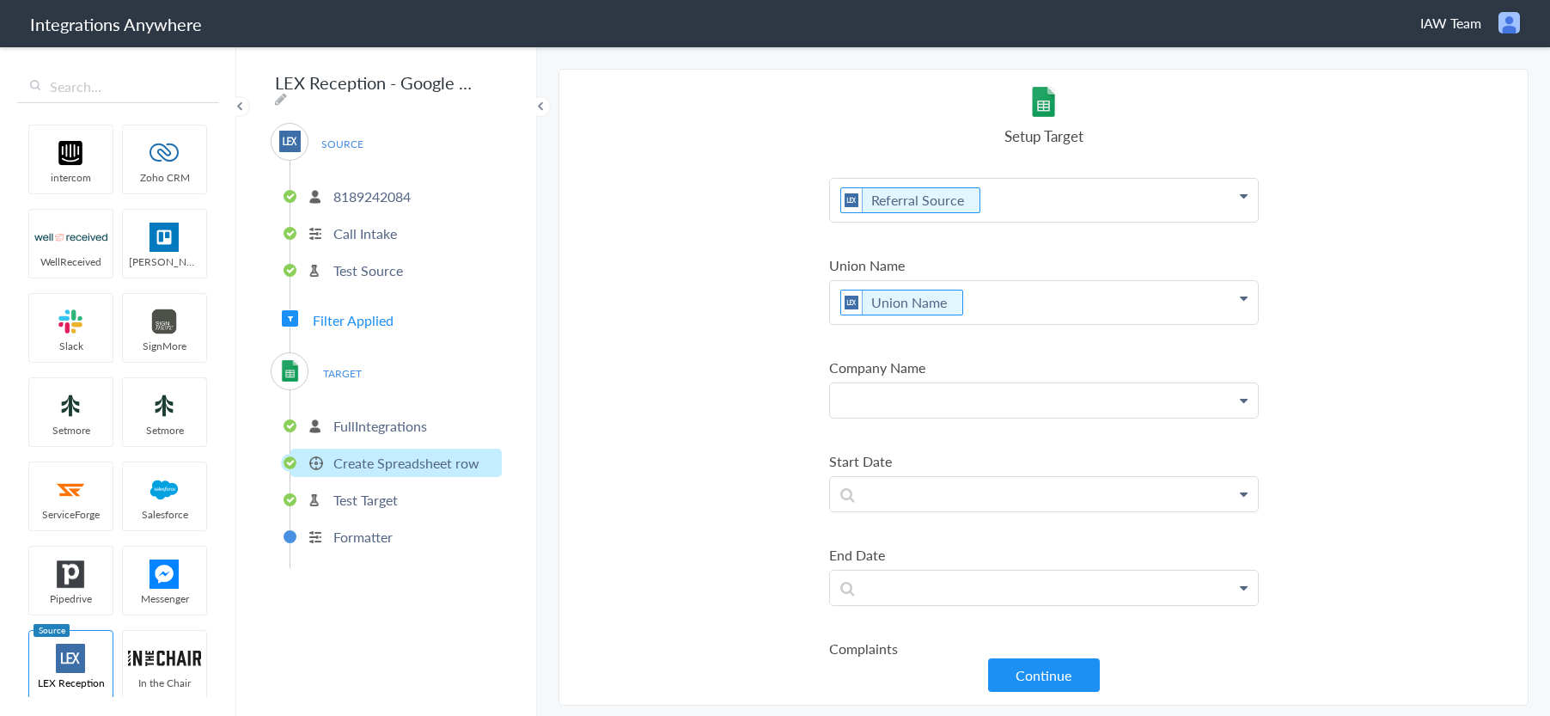
click at [0, 0] on link "Company Name" at bounding box center [0, 0] width 0 height 0
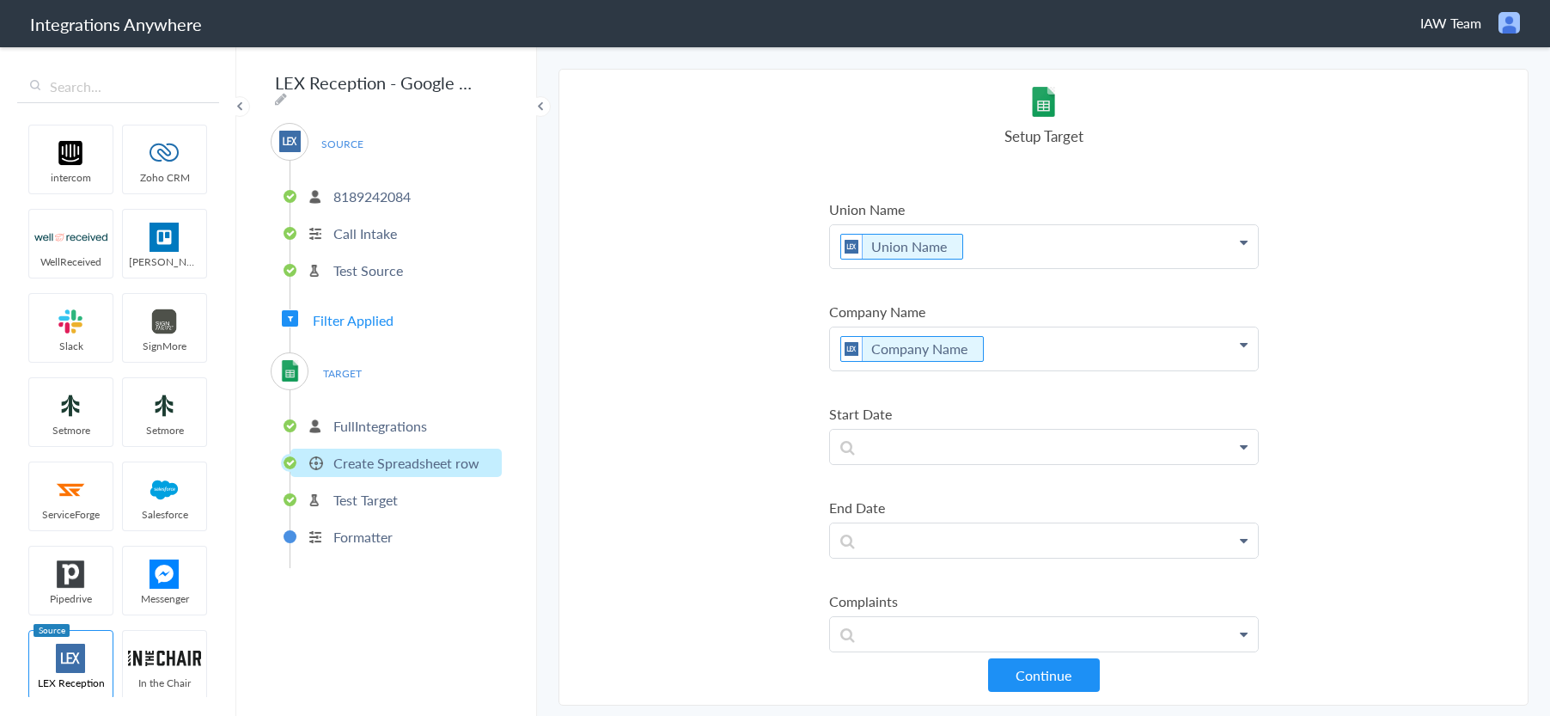
scroll to position [945, 0]
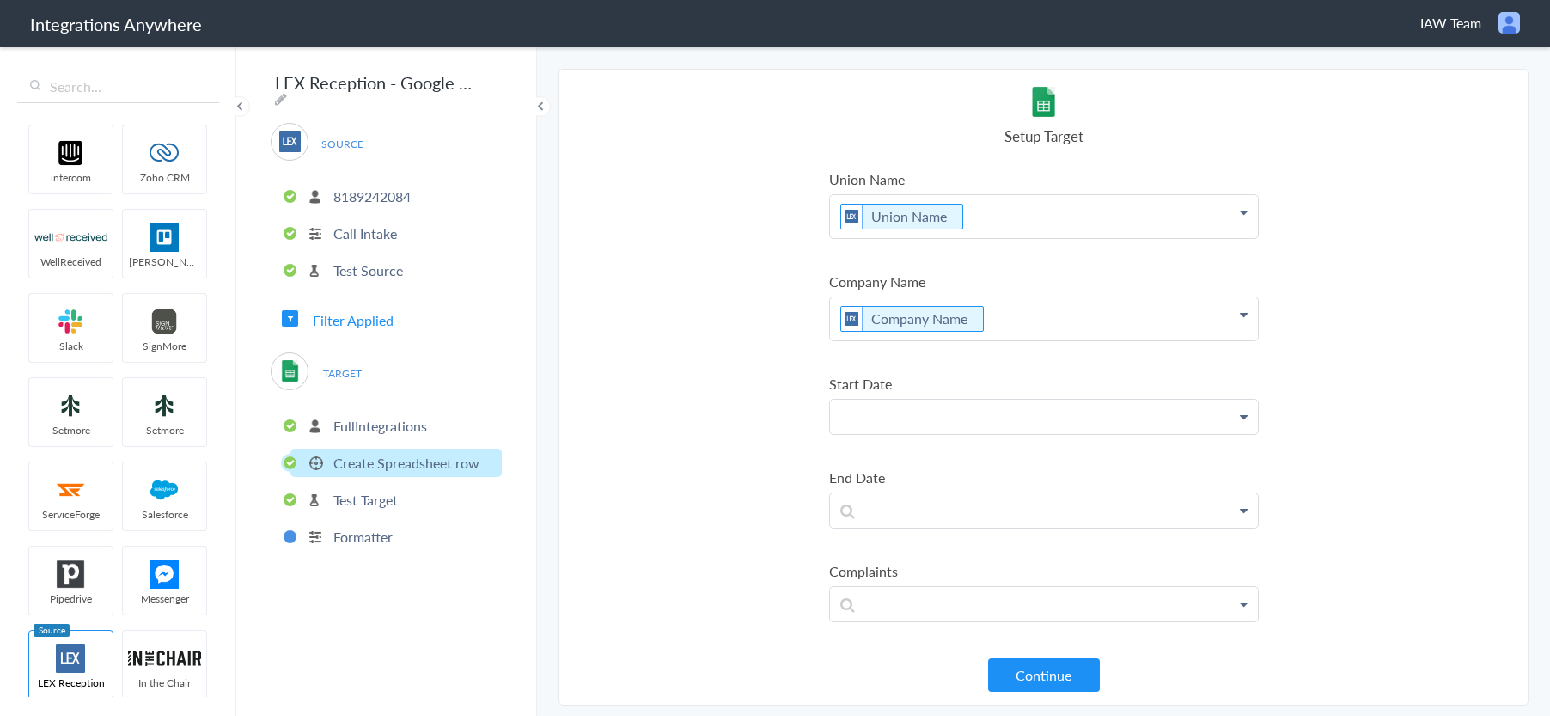
click at [0, 0] on link "Start Date" at bounding box center [0, 0] width 0 height 0
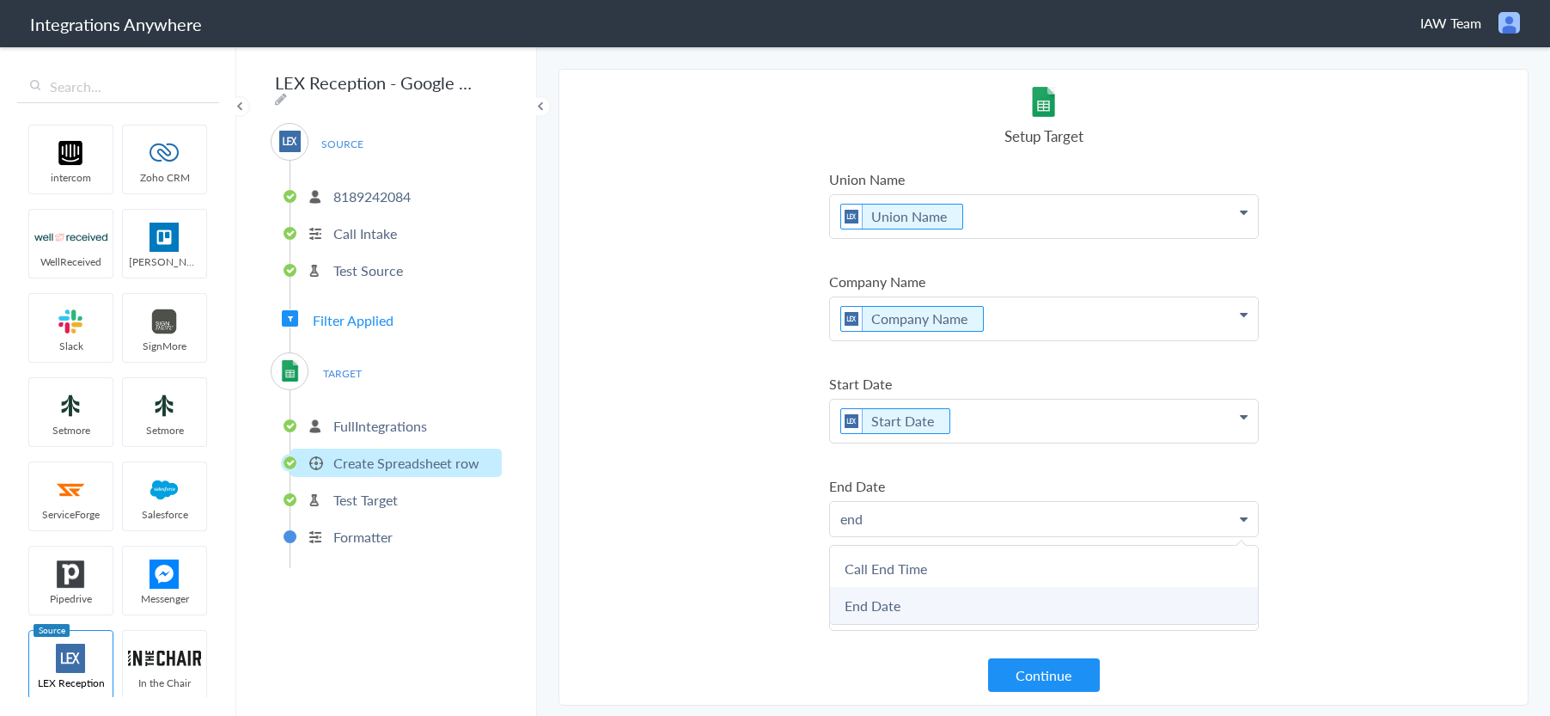
click at [0, 0] on link "End Date" at bounding box center [0, 0] width 0 height 0
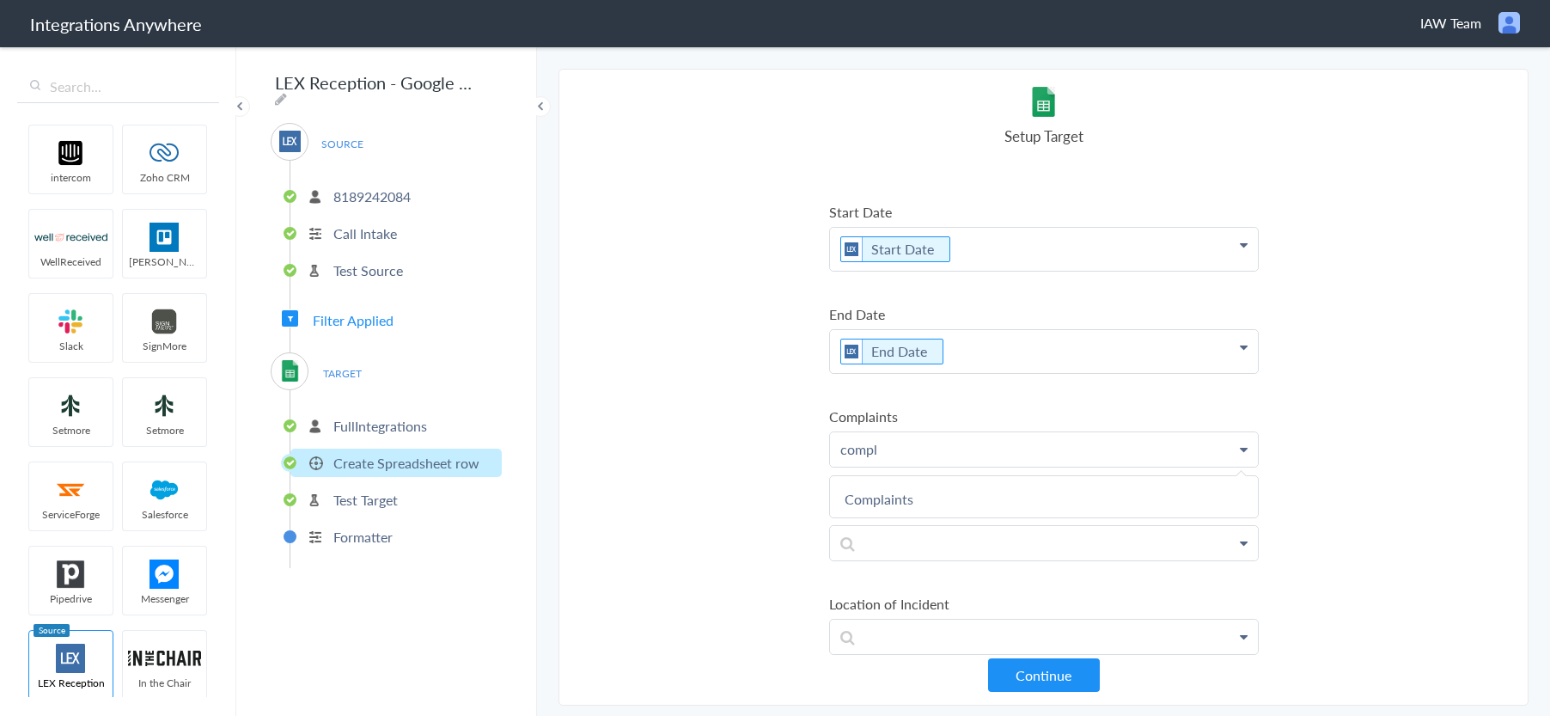
click at [0, 0] on link "Complaints" at bounding box center [0, 0] width 0 height 0
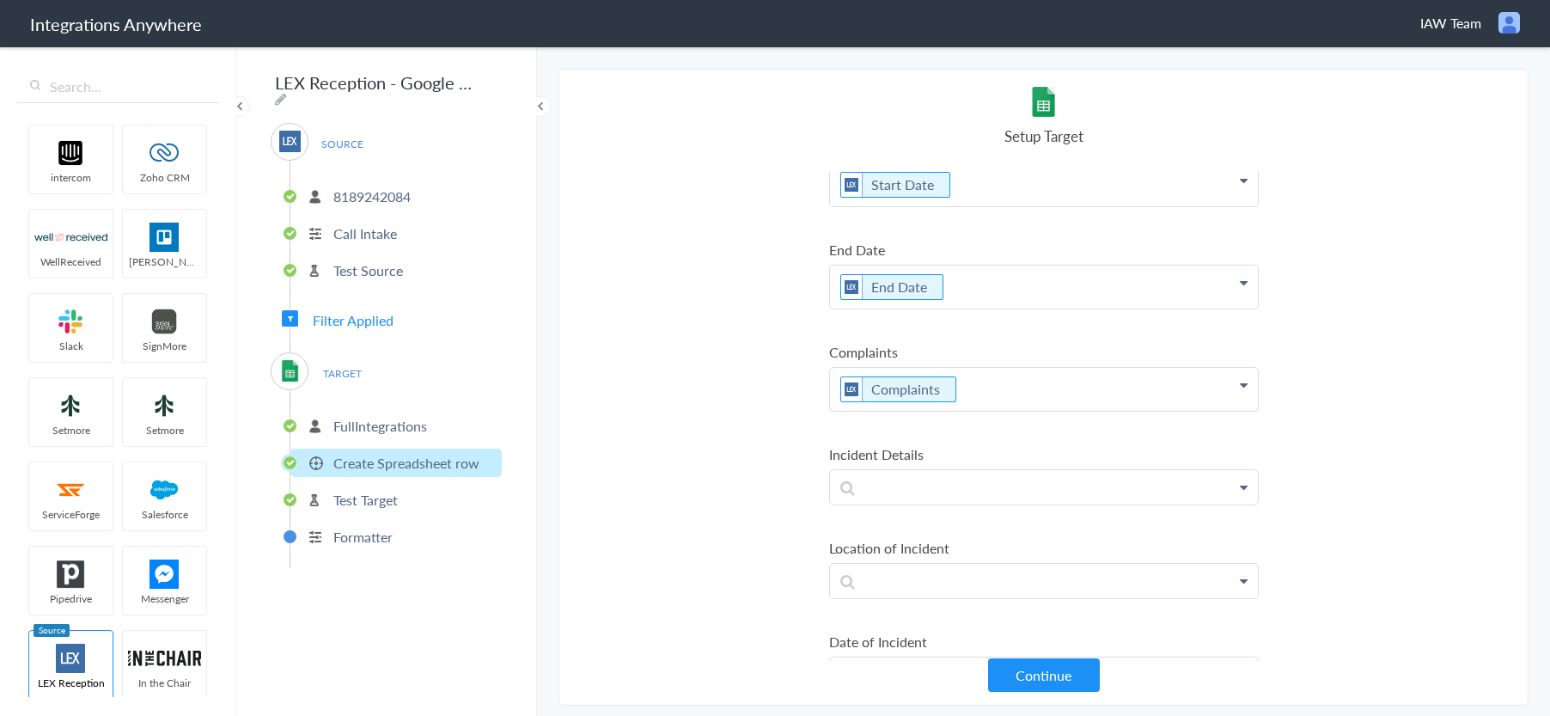
scroll to position [1289, 0]
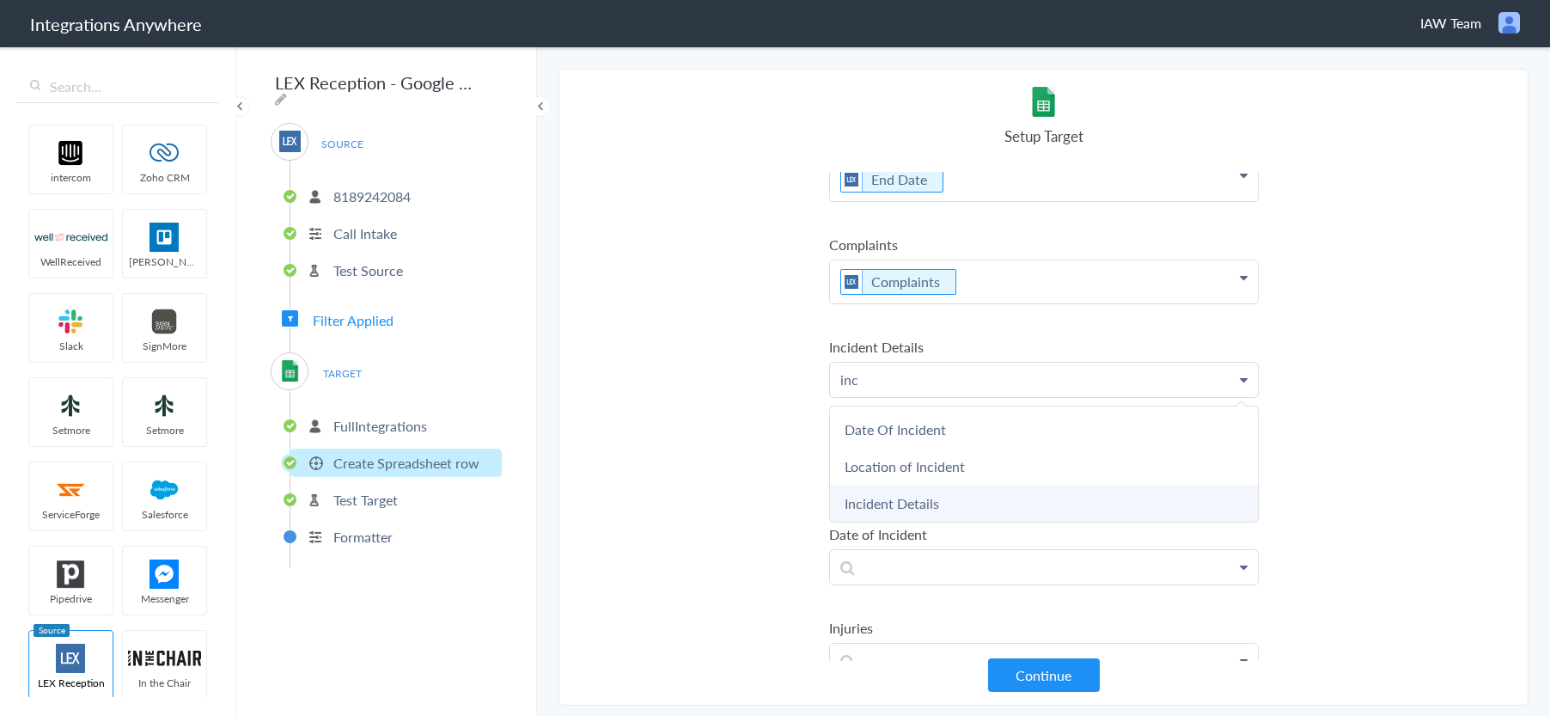
click at [0, 0] on link "Incident Details" at bounding box center [0, 0] width 0 height 0
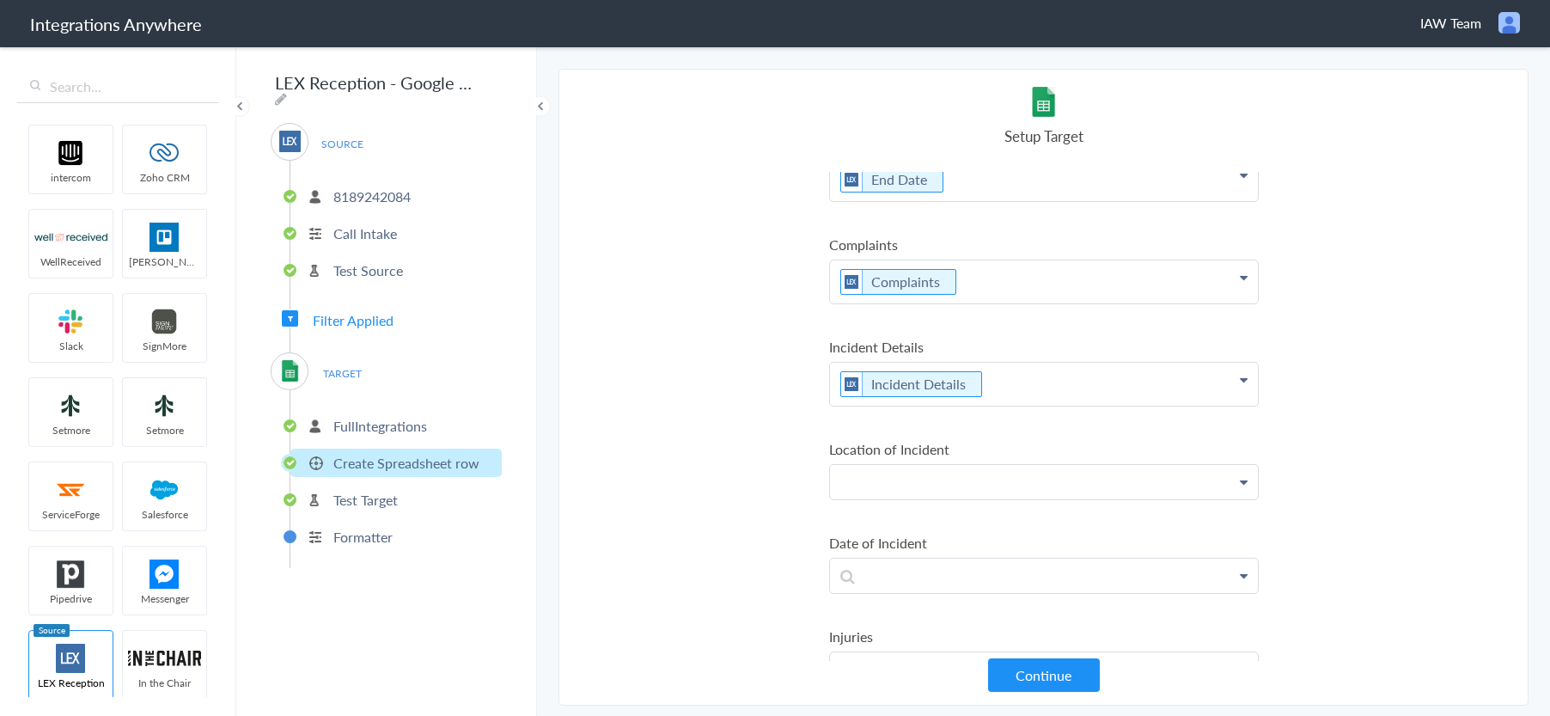
drag, startPoint x: 917, startPoint y: 529, endPoint x: 926, endPoint y: 527, distance: 9.6
click at [0, 0] on link "Location of Incident" at bounding box center [0, 0] width 0 height 0
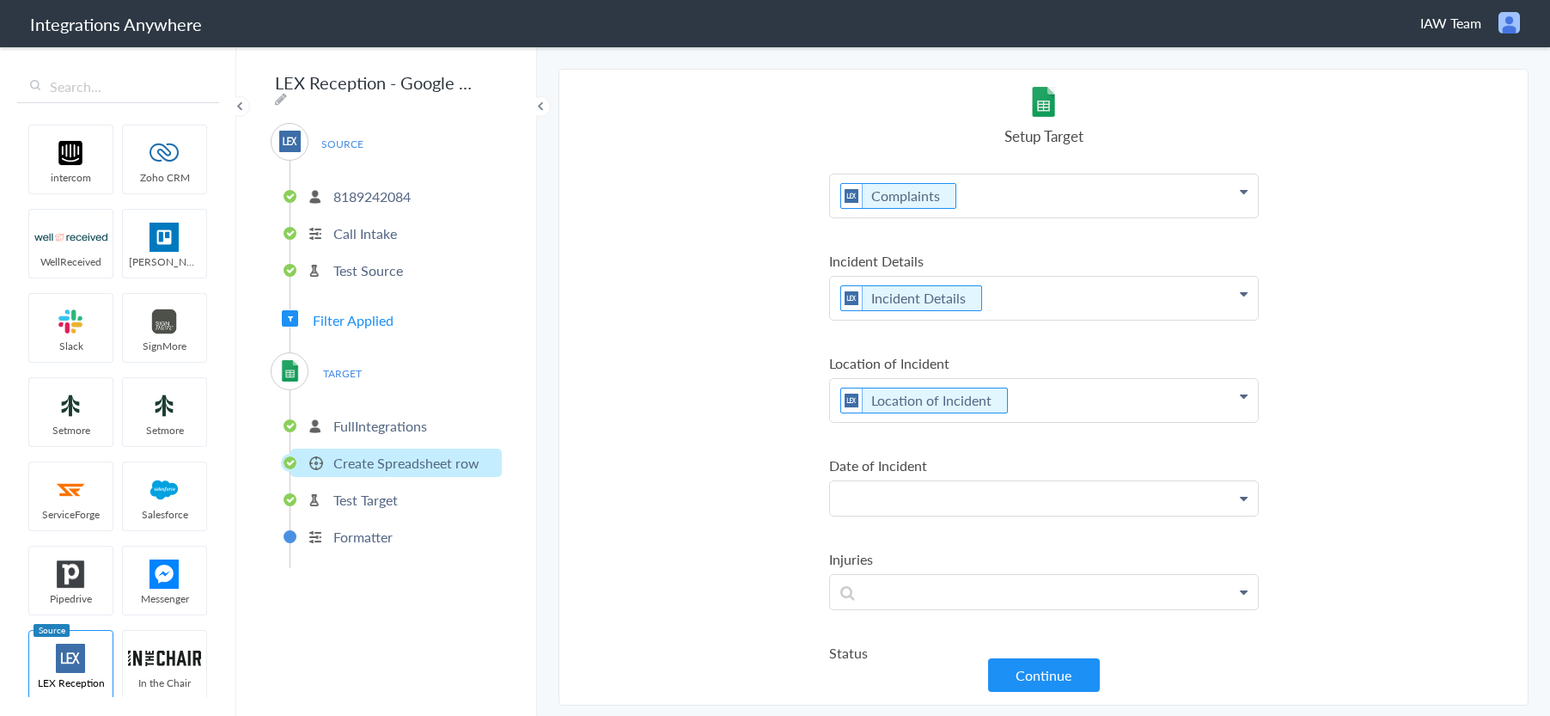
click at [0, 0] on link "Date Of Incident" at bounding box center [0, 0] width 0 height 0
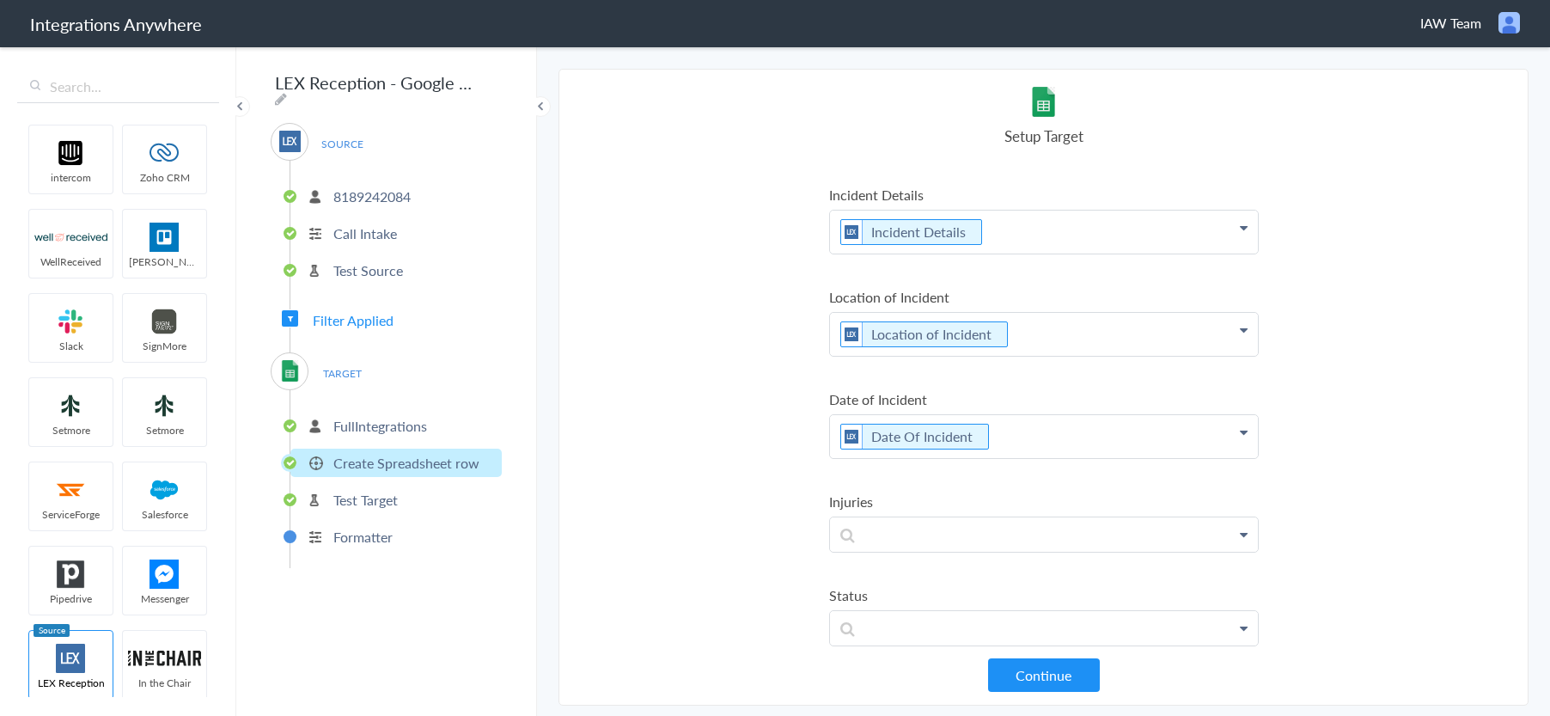
scroll to position [1553, 0]
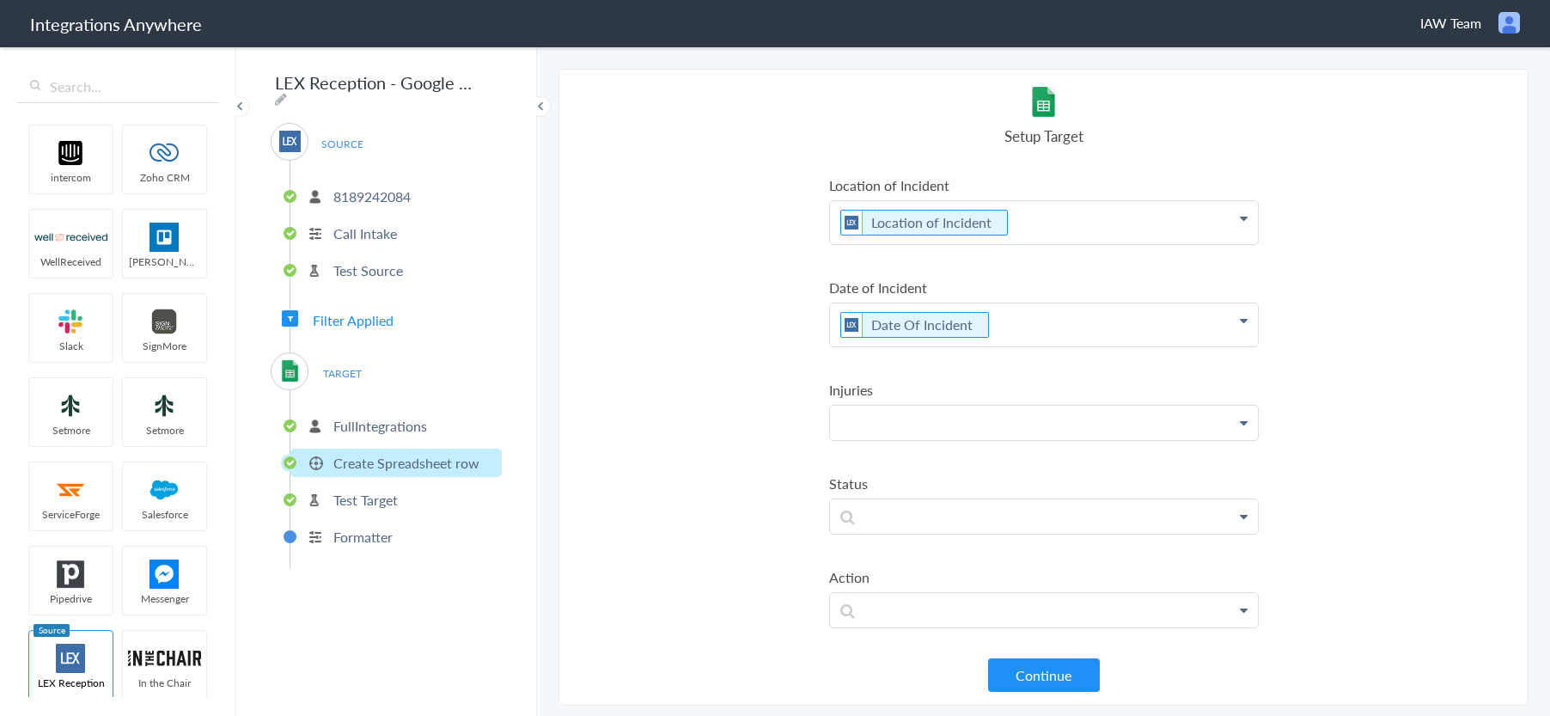
click at [0, 0] on link "Injuries" at bounding box center [0, 0] width 0 height 0
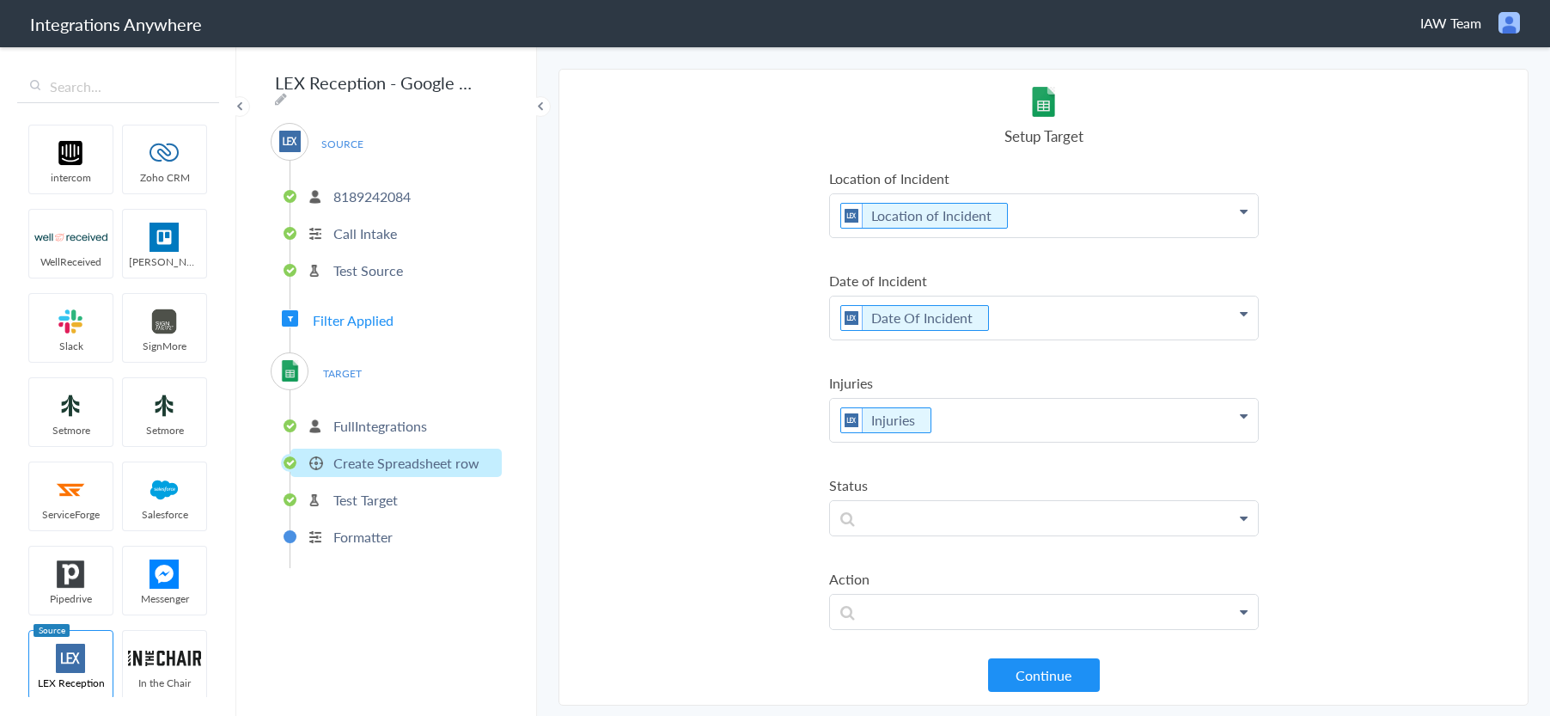
scroll to position [1562, 0]
click at [1036, 670] on button "Continue" at bounding box center [1044, 675] width 112 height 34
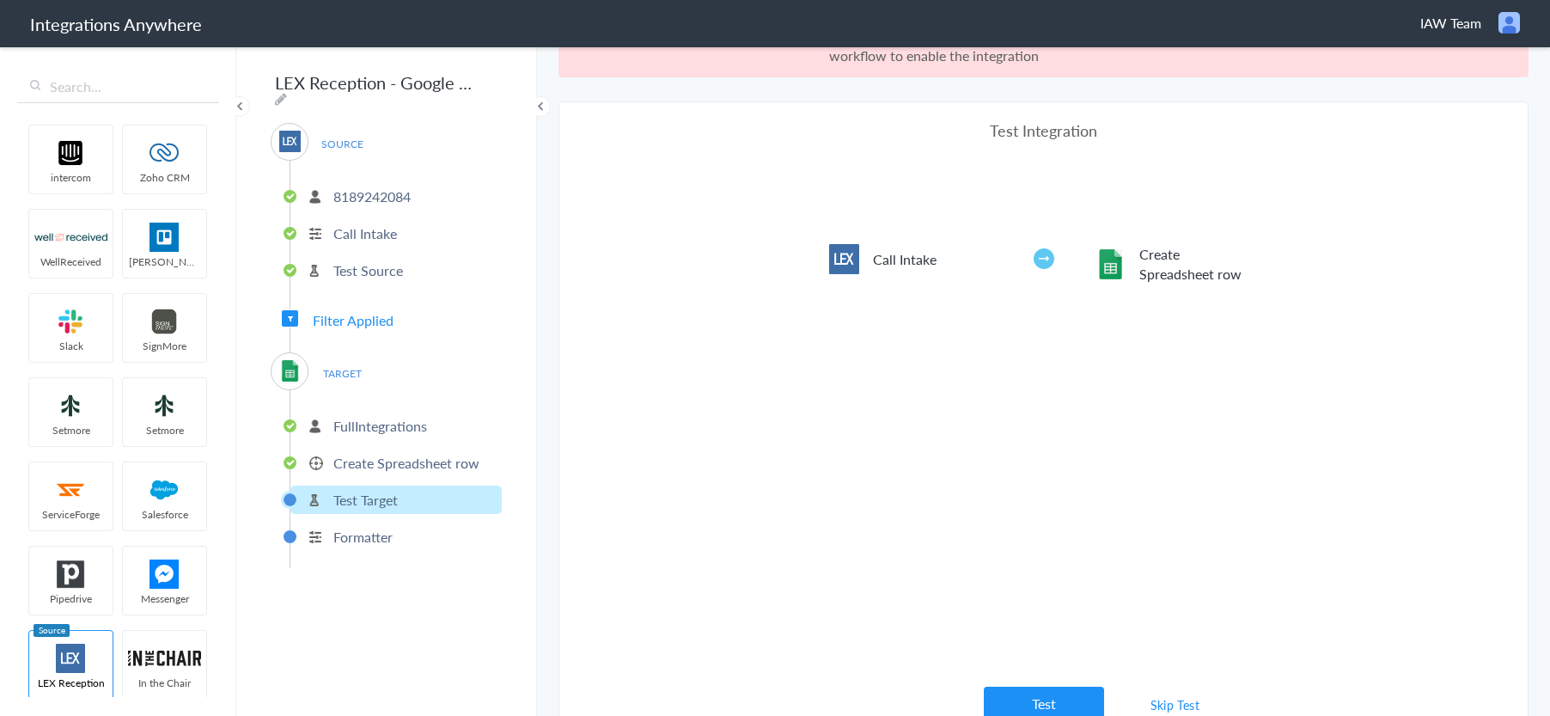
scroll to position [64, 0]
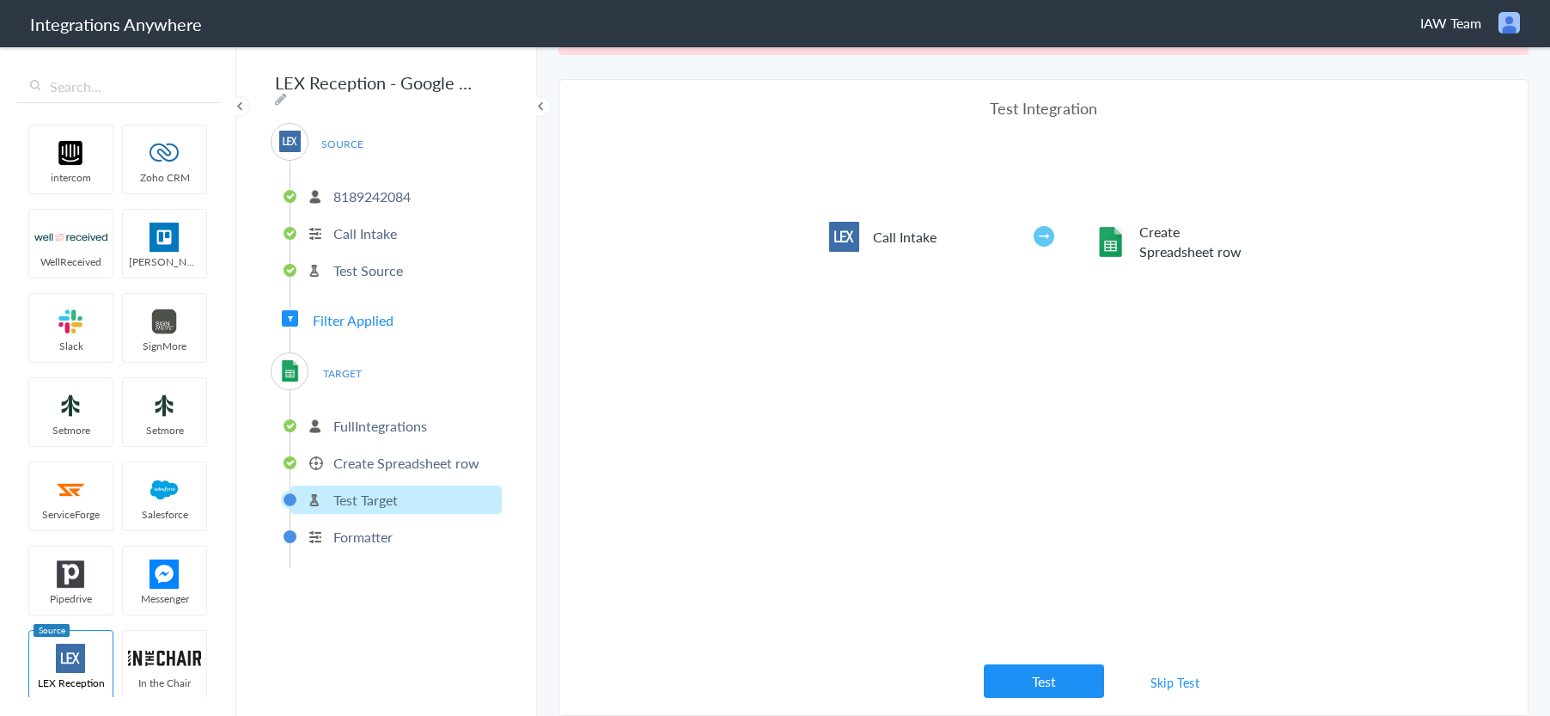
click at [1165, 683] on link "Skip Test" at bounding box center [1175, 682] width 91 height 31
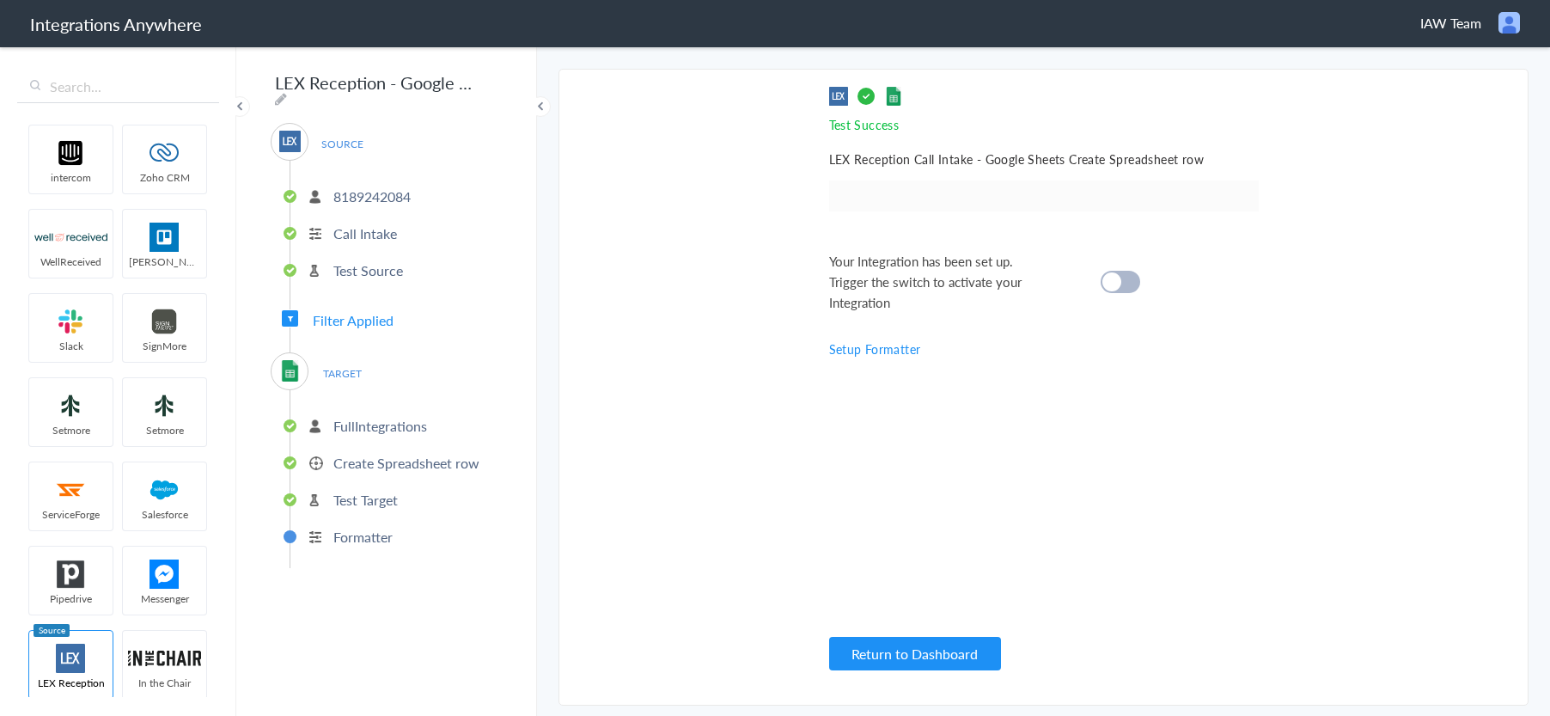
scroll to position [0, 0]
click at [1130, 274] on div at bounding box center [1121, 282] width 40 height 22
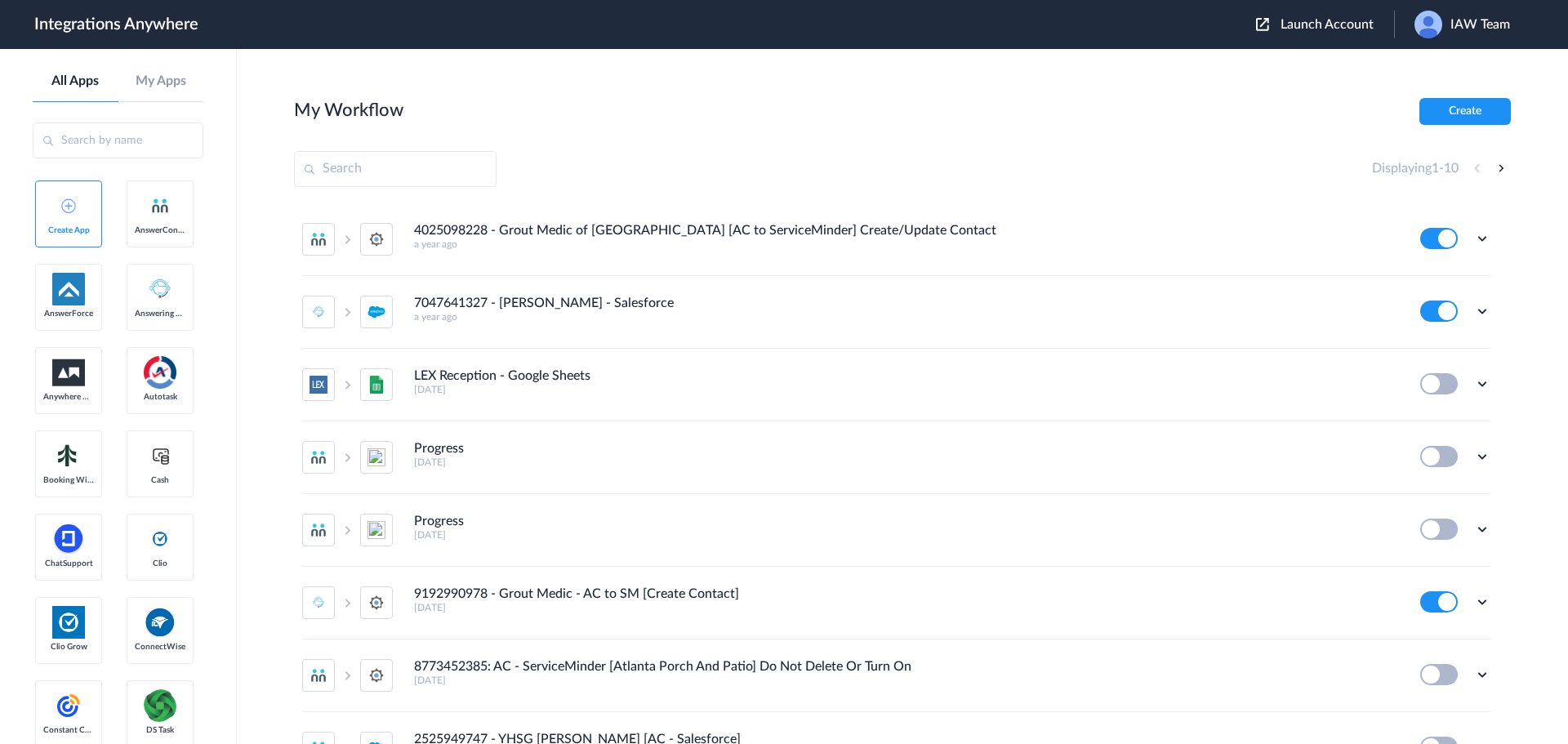
click at [1295, 24] on span "Launch Account" at bounding box center [1328, 25] width 93 height 13
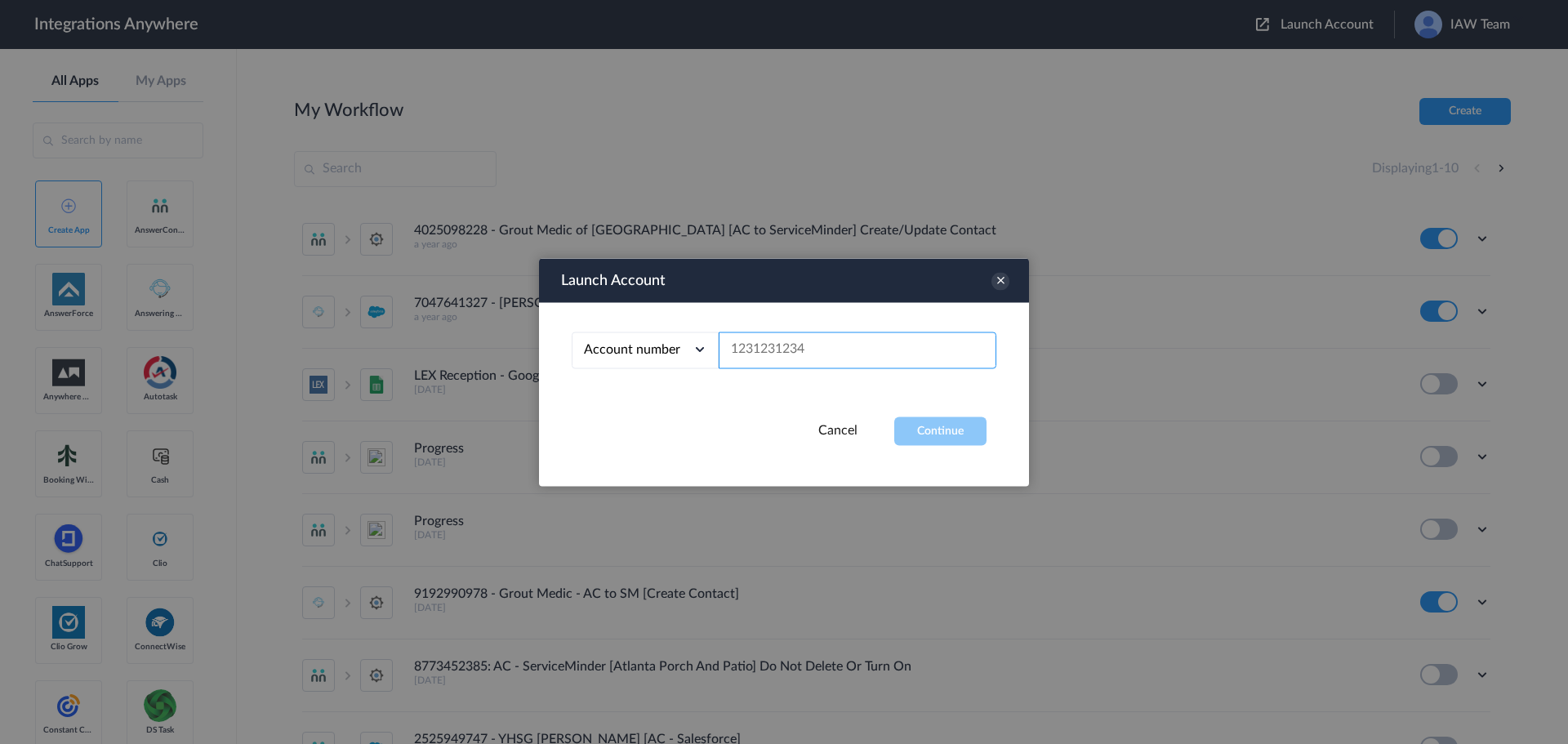
paste input "8189242084"
type input "8189242084"
click at [947, 432] on button "Continue" at bounding box center [940, 430] width 92 height 29
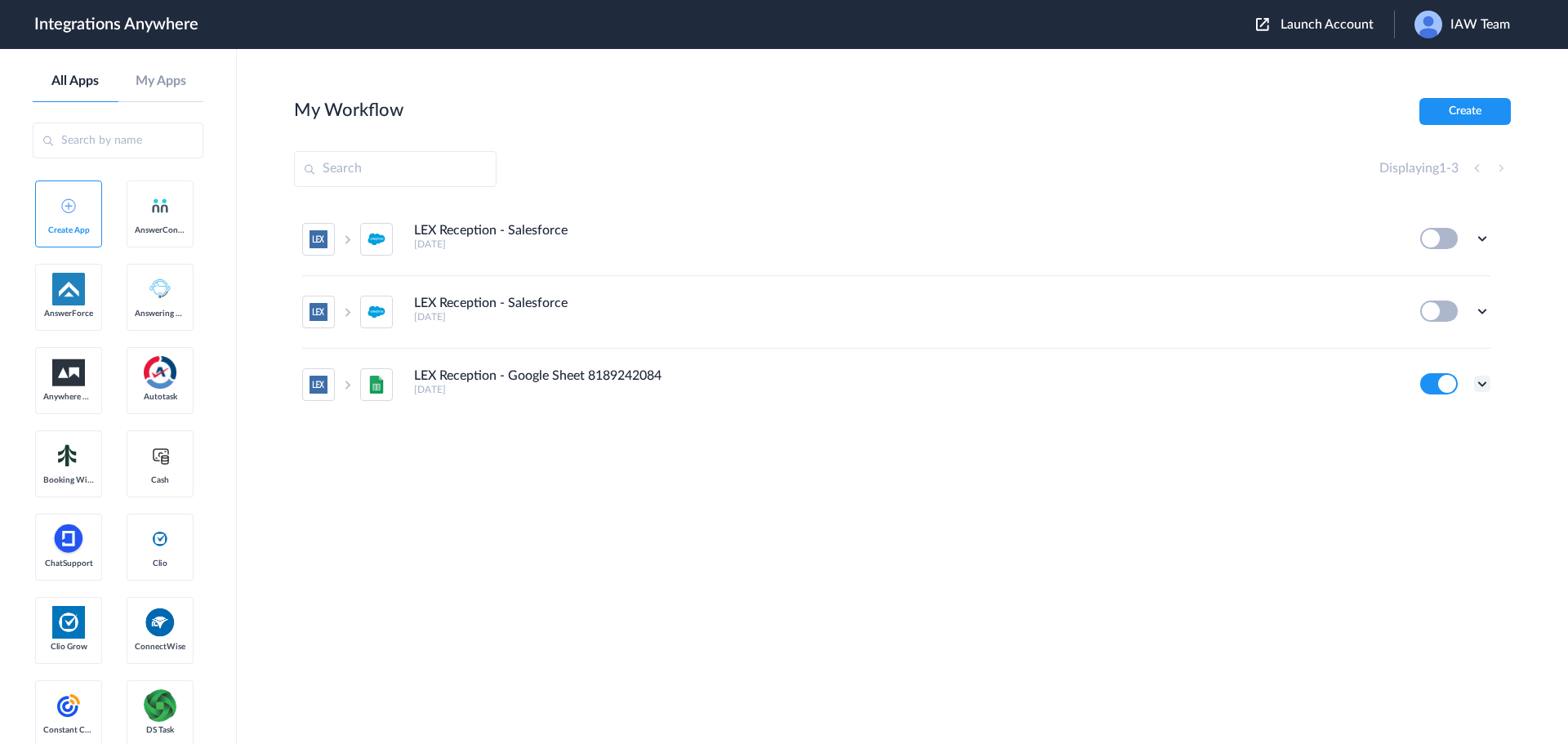
click at [1484, 381] on icon at bounding box center [1482, 383] width 16 height 16
click at [1448, 282] on li "Edit" at bounding box center [1438, 284] width 106 height 30
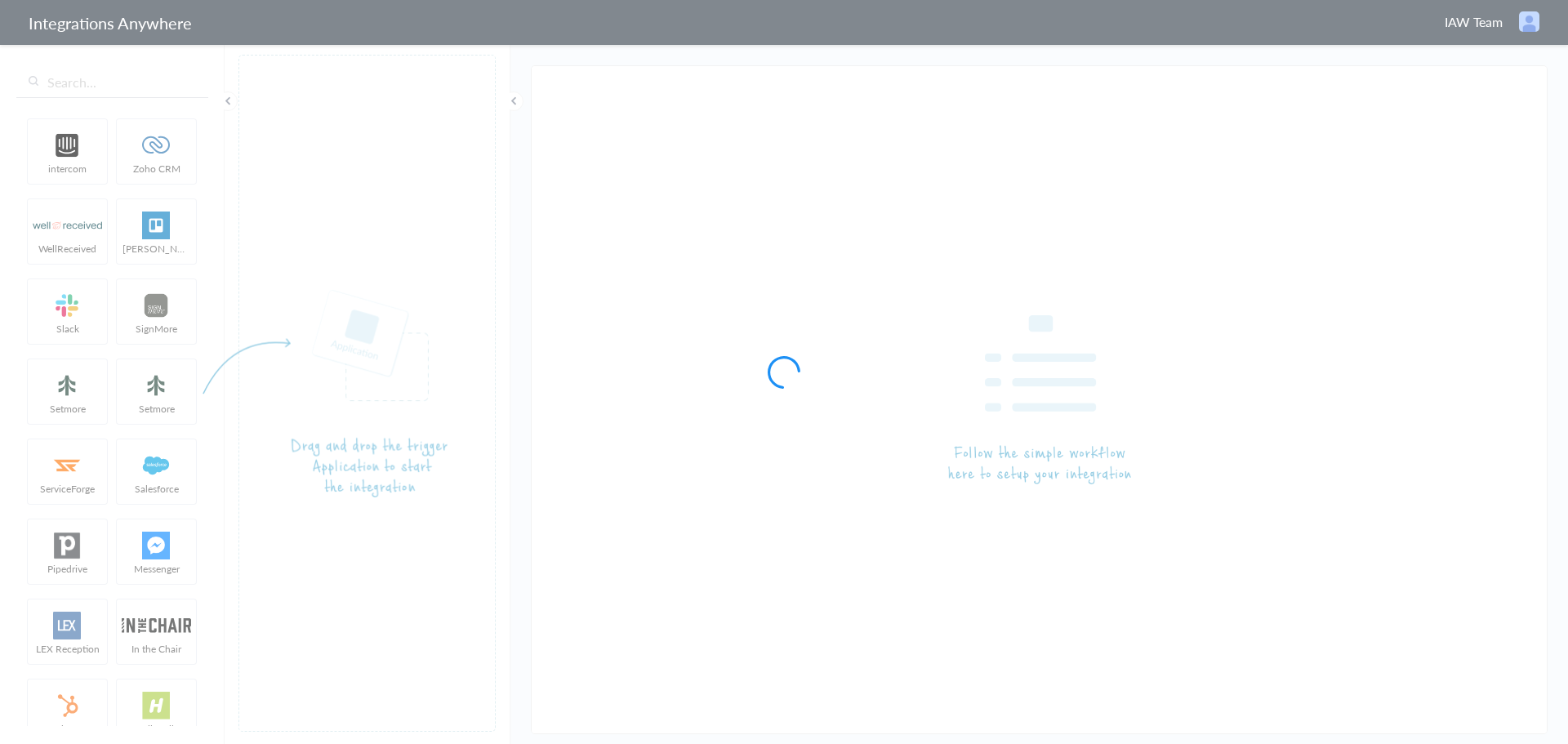
type input "LEX Reception - Google Sheet 8189242084"
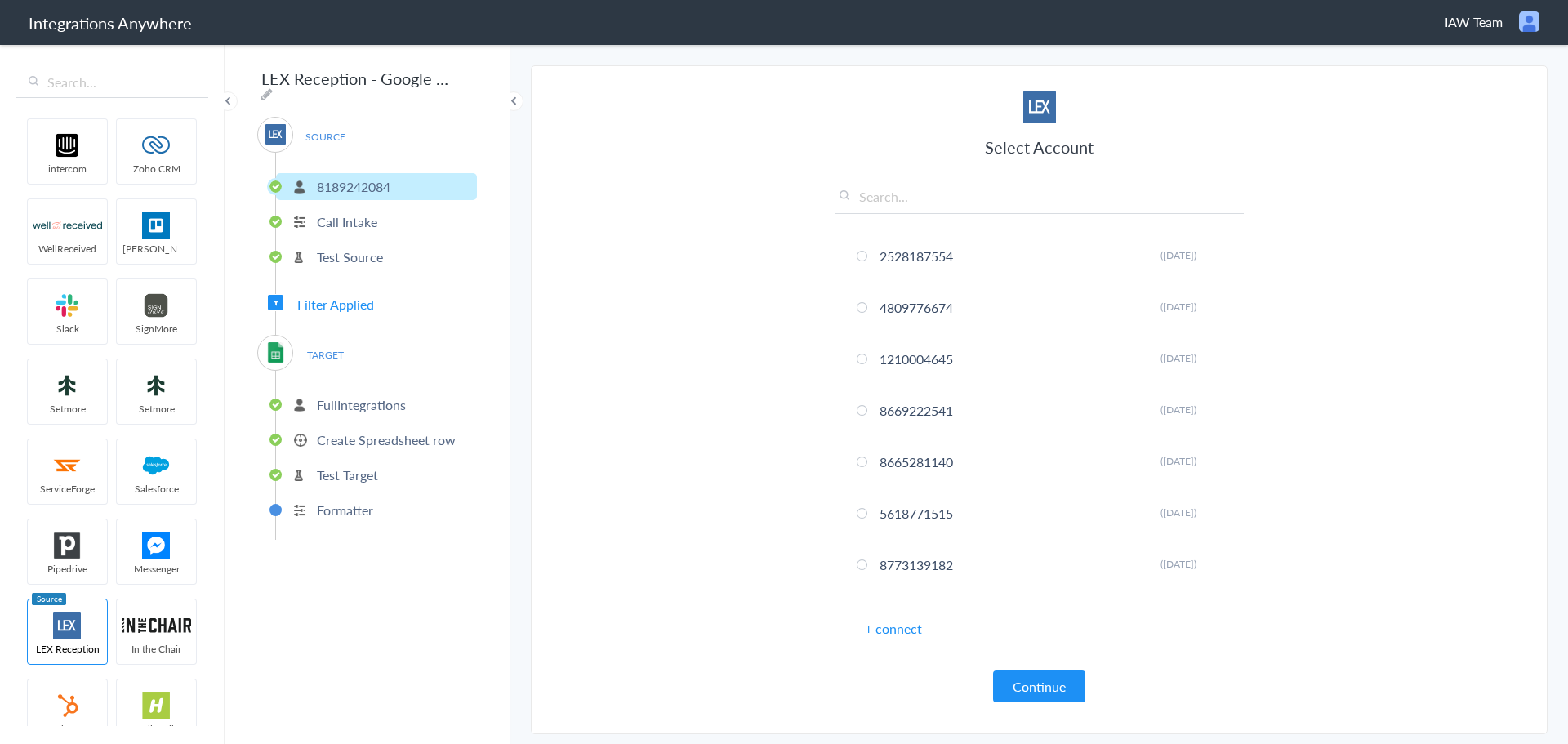
click at [336, 298] on span "Filter Applied" at bounding box center [335, 304] width 77 height 19
